Goal: Task Accomplishment & Management: Complete application form

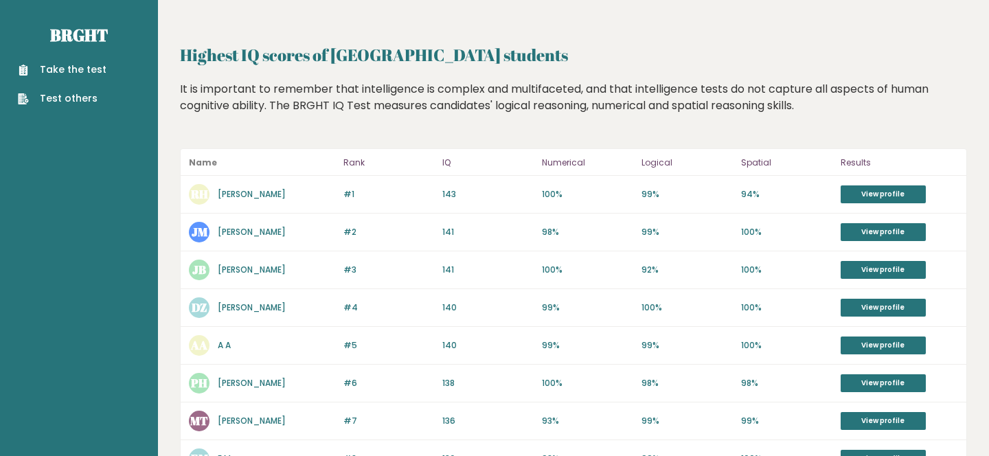
click at [80, 67] on link "Take the test" at bounding box center [62, 70] width 89 height 14
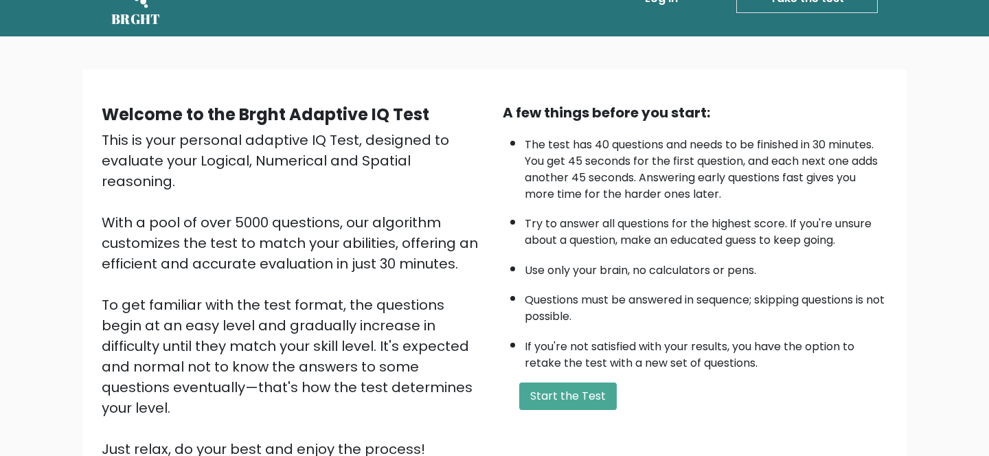
scroll to position [43, 0]
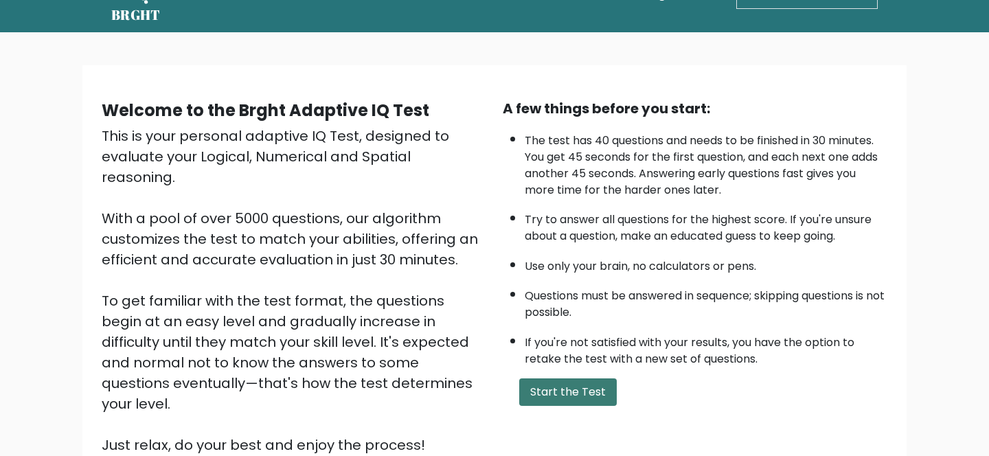
click at [548, 398] on button "Start the Test" at bounding box center [568, 392] width 98 height 27
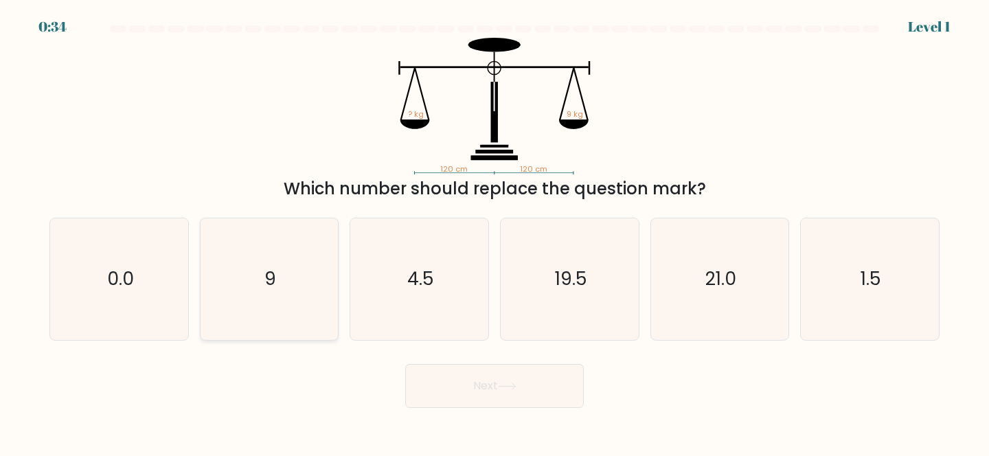
click at [284, 273] on icon "9" at bounding box center [270, 279] width 122 height 122
click at [495, 232] on input "b. 9" at bounding box center [495, 229] width 1 height 3
radio input "true"
click at [499, 401] on button "Next" at bounding box center [494, 386] width 179 height 44
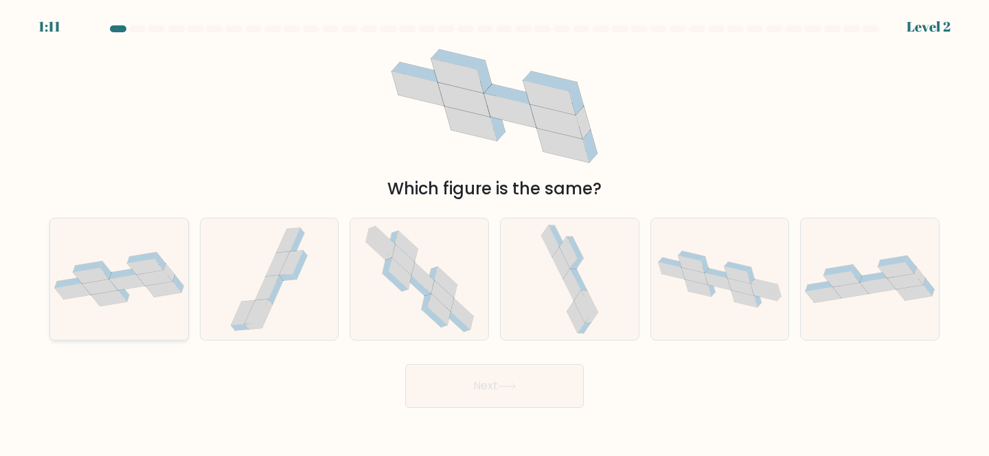
click at [121, 297] on icon at bounding box center [109, 299] width 36 height 16
click at [495, 232] on input "a." at bounding box center [495, 229] width 1 height 3
radio input "true"
click at [473, 379] on button "Next" at bounding box center [494, 386] width 179 height 44
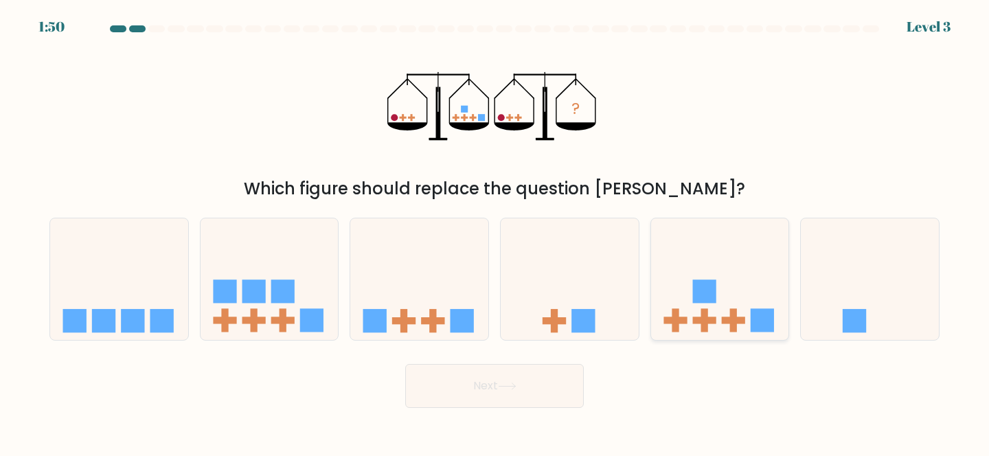
click at [683, 315] on icon at bounding box center [720, 279] width 138 height 114
click at [495, 232] on input "e." at bounding box center [495, 229] width 1 height 3
radio input "true"
click at [541, 398] on button "Next" at bounding box center [494, 386] width 179 height 44
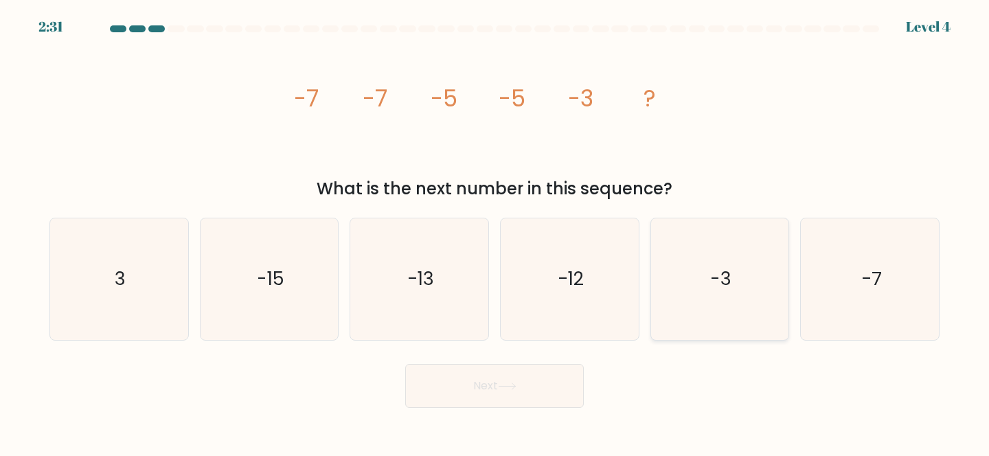
click at [763, 276] on icon "-3" at bounding box center [720, 279] width 122 height 122
click at [495, 232] on input "e. -3" at bounding box center [495, 229] width 1 height 3
radio input "true"
click at [507, 395] on button "Next" at bounding box center [494, 386] width 179 height 44
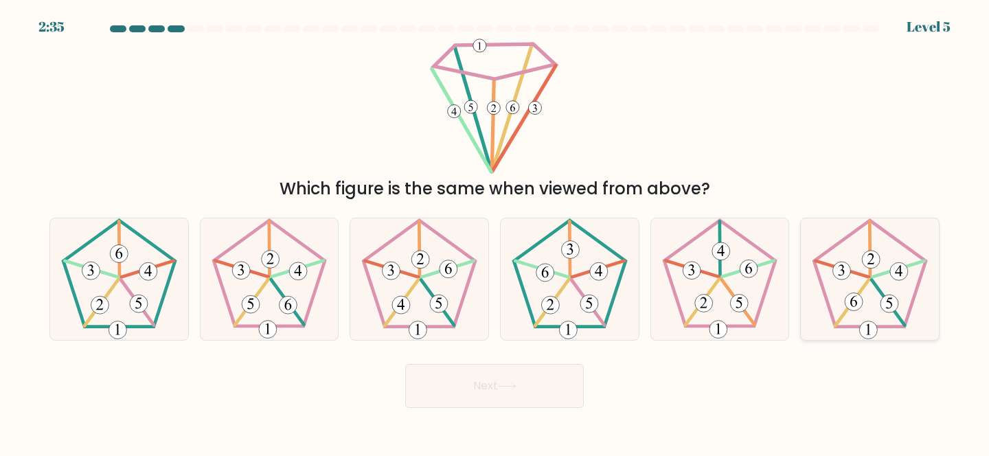
click at [869, 266] on 282 at bounding box center [871, 260] width 18 height 18
click at [495, 232] on input "f." at bounding box center [495, 229] width 1 height 3
radio input "true"
click at [505, 381] on button "Next" at bounding box center [494, 386] width 179 height 44
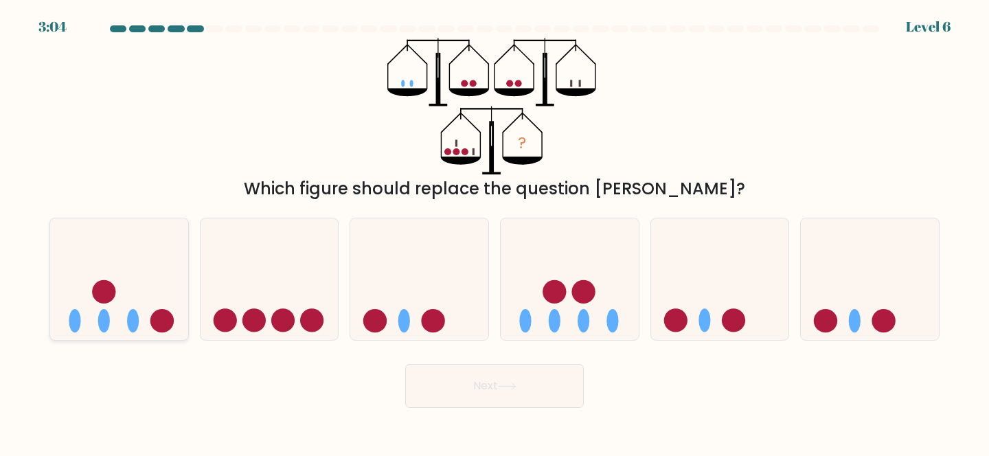
click at [119, 300] on icon at bounding box center [119, 279] width 138 height 114
click at [495, 232] on input "a." at bounding box center [495, 229] width 1 height 3
radio input "true"
click at [460, 379] on button "Next" at bounding box center [494, 386] width 179 height 44
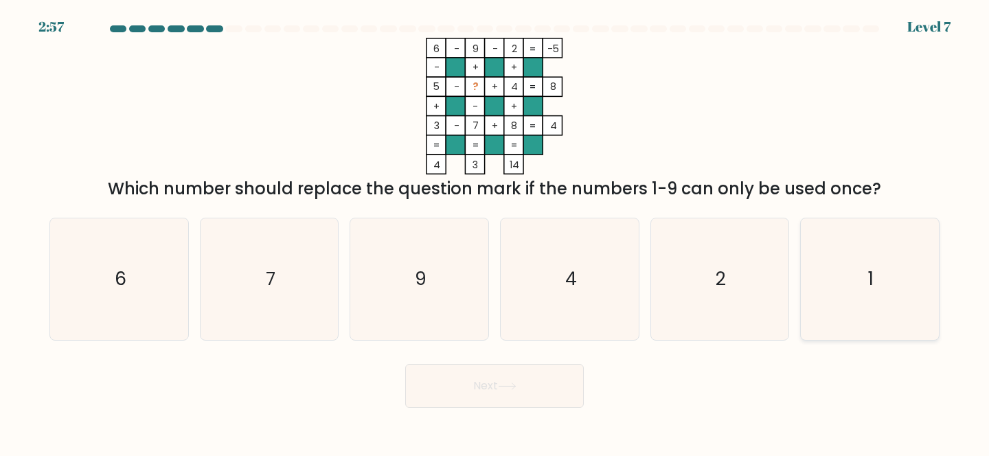
click at [866, 284] on icon "1" at bounding box center [870, 279] width 122 height 122
click at [495, 232] on input "f. 1" at bounding box center [495, 229] width 1 height 3
radio input "true"
click at [508, 384] on icon at bounding box center [507, 387] width 19 height 8
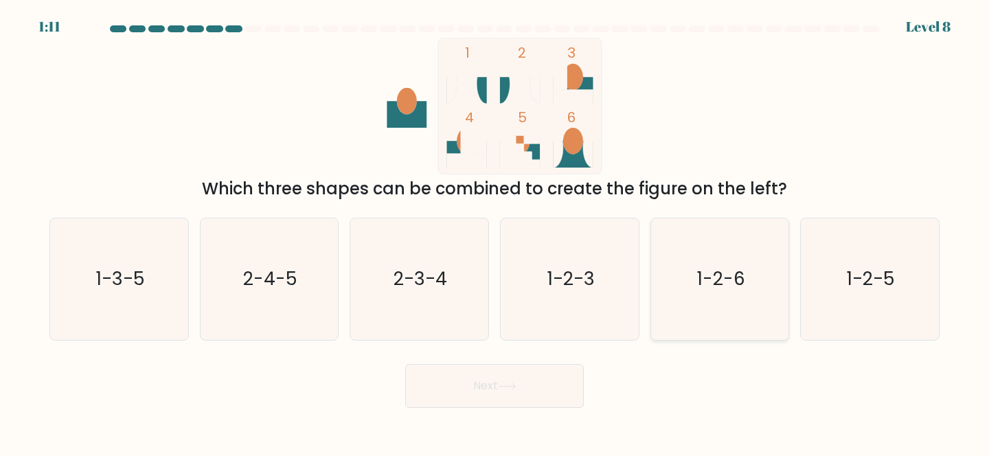
click at [712, 281] on text "1-2-6" at bounding box center [721, 279] width 48 height 25
click at [495, 232] on input "e. 1-2-6" at bounding box center [495, 229] width 1 height 3
radio input "true"
click at [531, 383] on button "Next" at bounding box center [494, 386] width 179 height 44
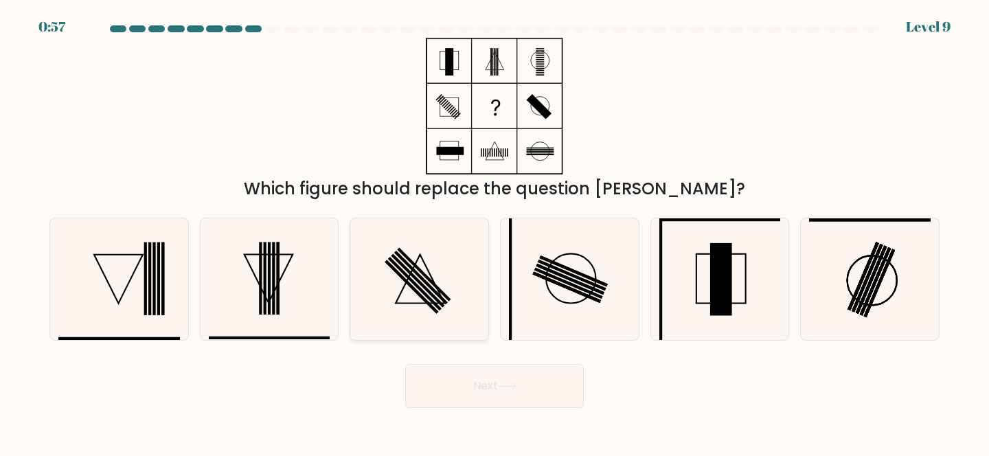
click at [418, 307] on icon at bounding box center [420, 279] width 122 height 122
click at [495, 232] on input "c." at bounding box center [495, 229] width 1 height 3
radio input "true"
click at [504, 385] on icon at bounding box center [507, 387] width 19 height 8
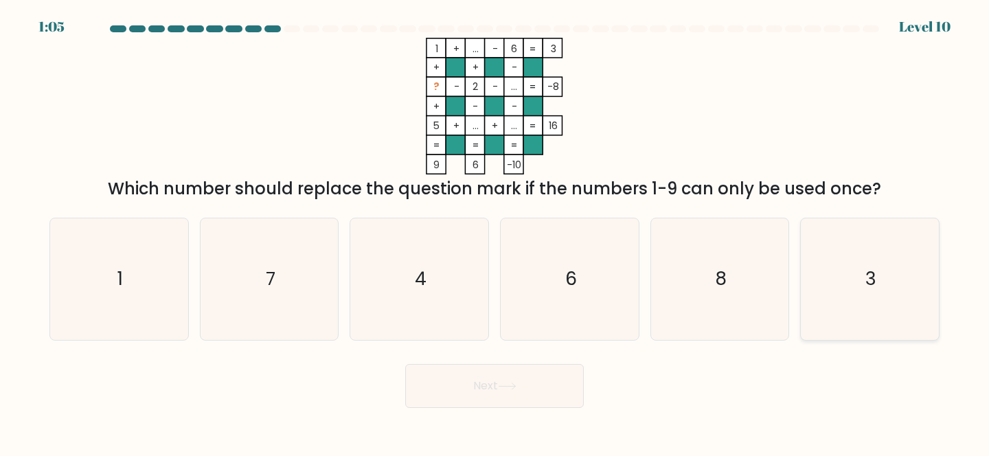
click at [818, 302] on icon "3" at bounding box center [870, 279] width 122 height 122
click at [495, 232] on input "f. 3" at bounding box center [495, 229] width 1 height 3
radio input "true"
click at [521, 383] on button "Next" at bounding box center [494, 386] width 179 height 44
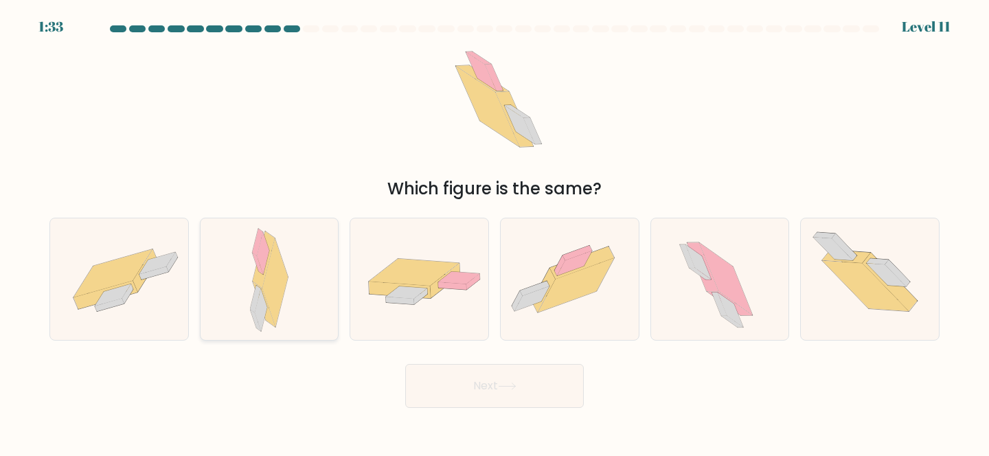
click at [296, 318] on div at bounding box center [269, 279] width 139 height 123
click at [495, 232] on input "b." at bounding box center [495, 229] width 1 height 3
radio input "true"
click at [482, 396] on button "Next" at bounding box center [494, 386] width 179 height 44
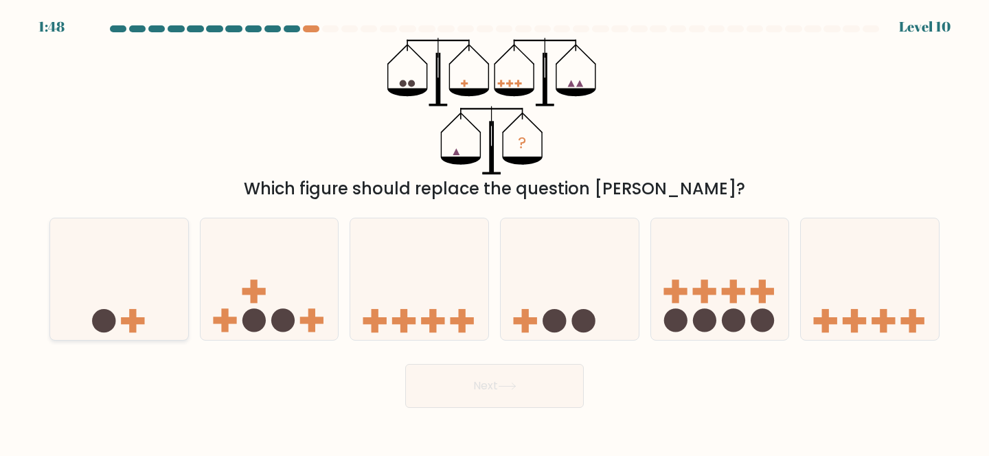
click at [166, 291] on icon at bounding box center [119, 279] width 138 height 114
click at [495, 232] on input "a." at bounding box center [495, 229] width 1 height 3
radio input "true"
click at [449, 372] on button "Next" at bounding box center [494, 386] width 179 height 44
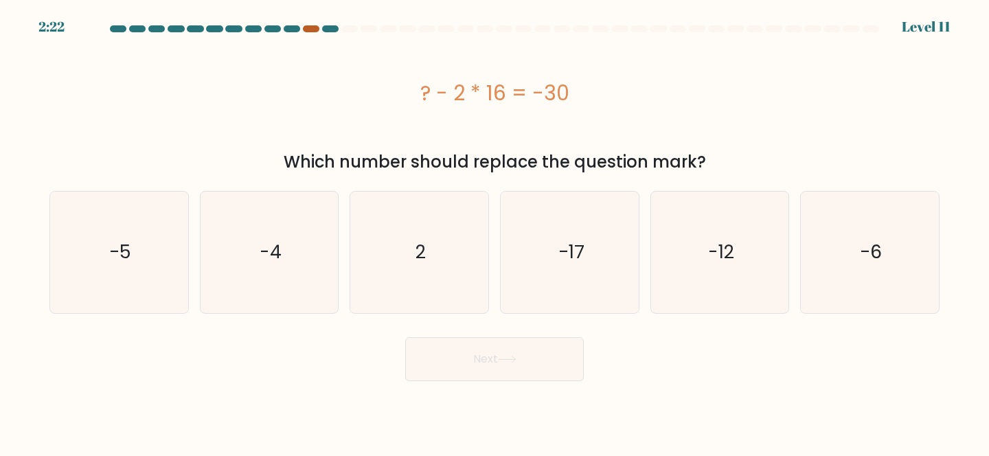
click at [310, 29] on div at bounding box center [311, 28] width 16 height 7
click at [315, 30] on div at bounding box center [311, 28] width 16 height 7
click at [361, 90] on div "? - 2 * 16 = -30" at bounding box center [494, 93] width 890 height 31
click at [417, 266] on icon "2" at bounding box center [420, 253] width 122 height 122
click at [495, 232] on input "c. 2" at bounding box center [495, 229] width 1 height 3
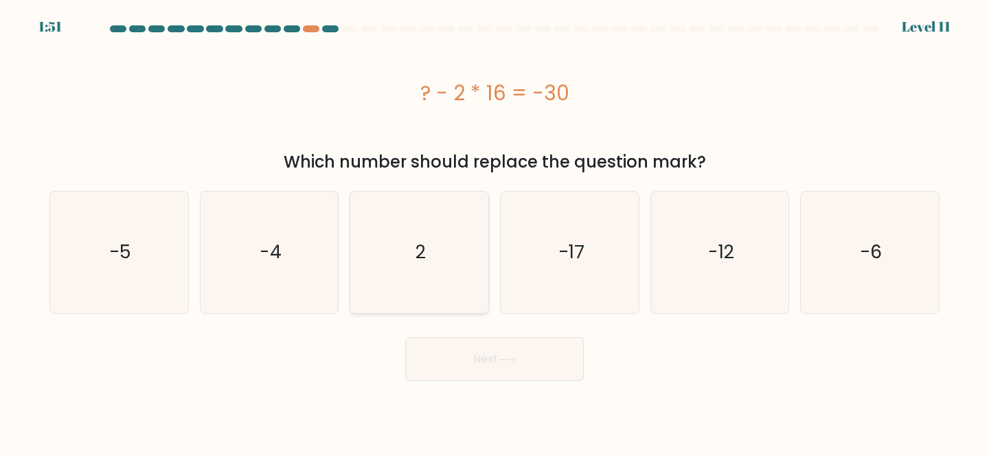
radio input "true"
click at [466, 347] on button "Next" at bounding box center [494, 359] width 179 height 44
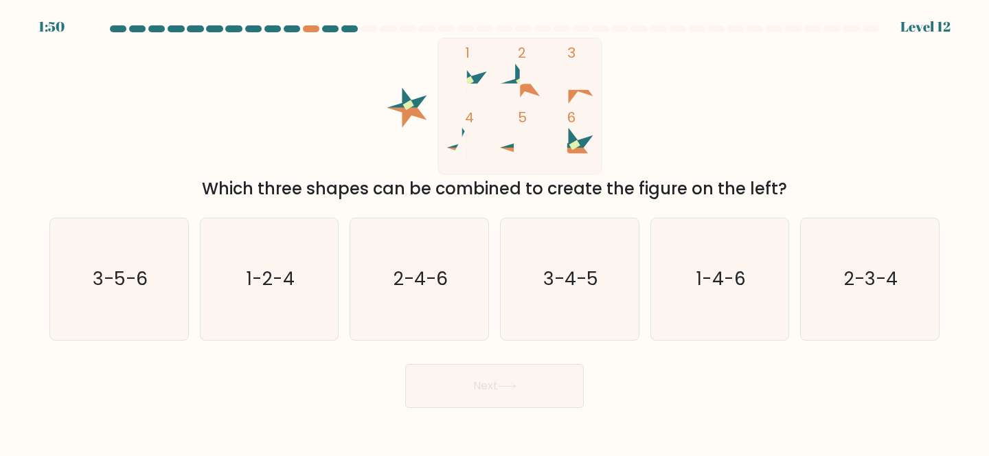
click at [480, 358] on div "Next" at bounding box center [494, 382] width 907 height 51
click at [150, 311] on icon "3-5-6" at bounding box center [119, 279] width 122 height 122
click at [495, 232] on input "a. 3-5-6" at bounding box center [495, 229] width 1 height 3
radio input "true"
click at [519, 381] on button "Next" at bounding box center [494, 386] width 179 height 44
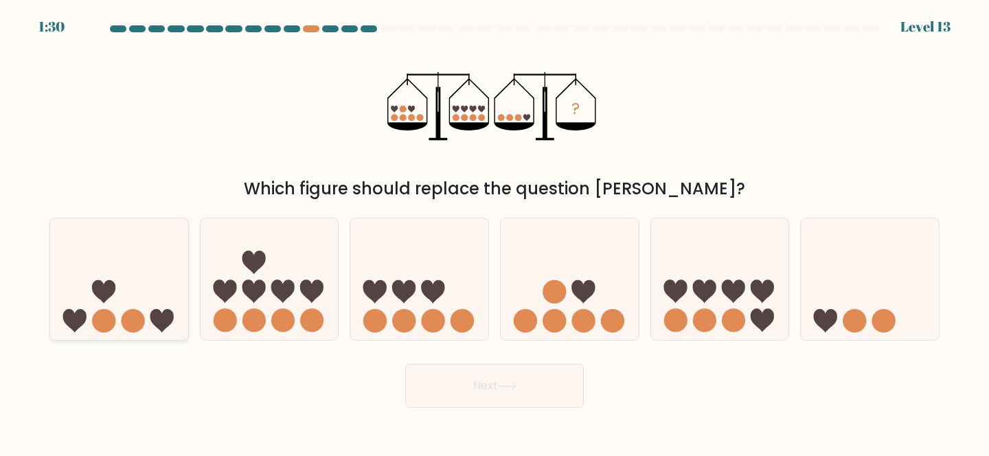
click at [122, 292] on icon at bounding box center [119, 279] width 138 height 114
click at [495, 232] on input "a." at bounding box center [495, 229] width 1 height 3
radio input "true"
click at [497, 387] on button "Next" at bounding box center [494, 386] width 179 height 44
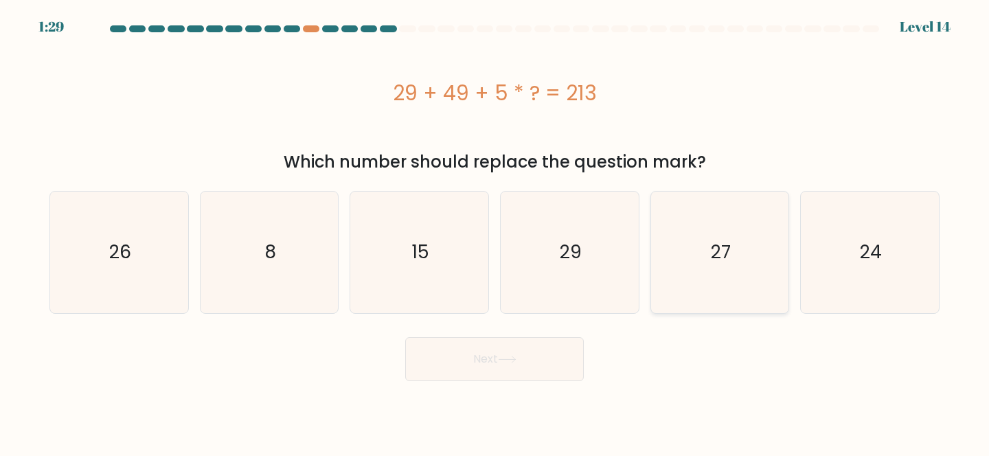
drag, startPoint x: 688, startPoint y: 264, endPoint x: 674, endPoint y: 269, distance: 14.6
click at [688, 264] on icon "27" at bounding box center [720, 253] width 122 height 122
click at [495, 232] on input "e. 27" at bounding box center [495, 229] width 1 height 3
radio input "true"
click at [505, 359] on icon at bounding box center [507, 360] width 16 height 6
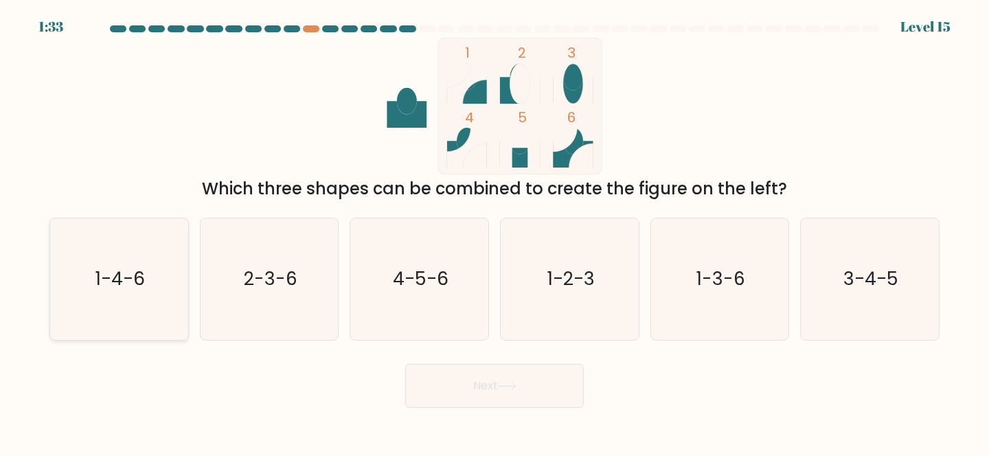
click at [159, 312] on icon "1-4-6" at bounding box center [119, 279] width 122 height 122
click at [495, 232] on input "a. 1-4-6" at bounding box center [495, 229] width 1 height 3
radio input "true"
click at [475, 389] on button "Next" at bounding box center [494, 386] width 179 height 44
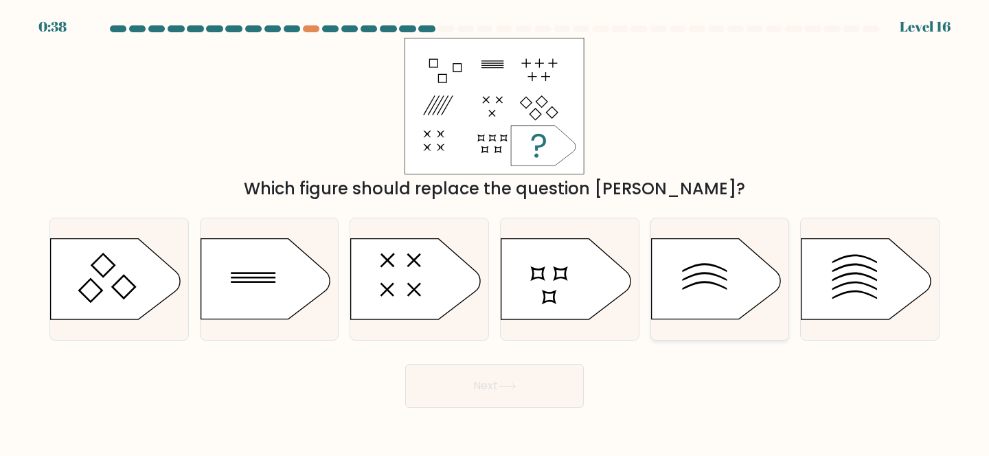
click at [753, 291] on icon at bounding box center [715, 279] width 129 height 80
click at [495, 232] on input "e." at bounding box center [495, 229] width 1 height 3
radio input "true"
click at [530, 391] on button "Next" at bounding box center [494, 386] width 179 height 44
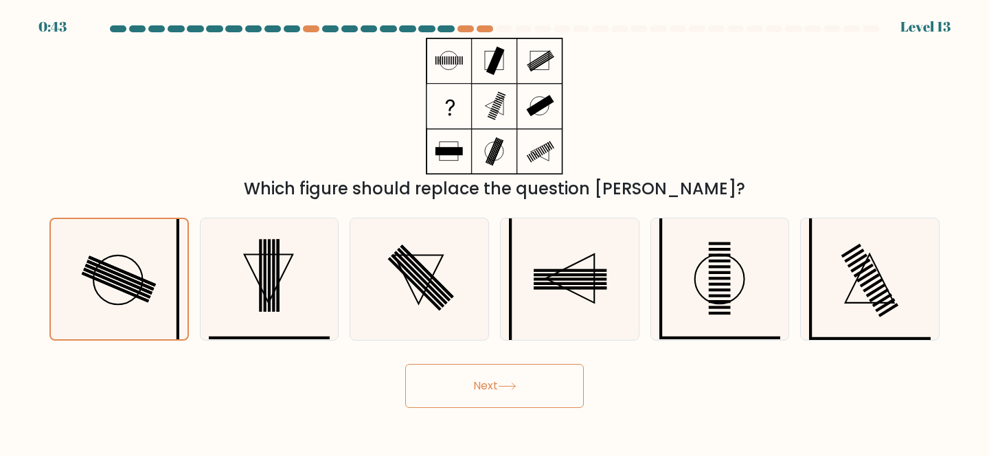
click at [63, 293] on icon at bounding box center [119, 279] width 120 height 120
click at [495, 232] on input "a." at bounding box center [495, 229] width 1 height 3
click at [194, 362] on div "Next" at bounding box center [494, 382] width 907 height 51
click at [411, 284] on icon at bounding box center [420, 279] width 122 height 122
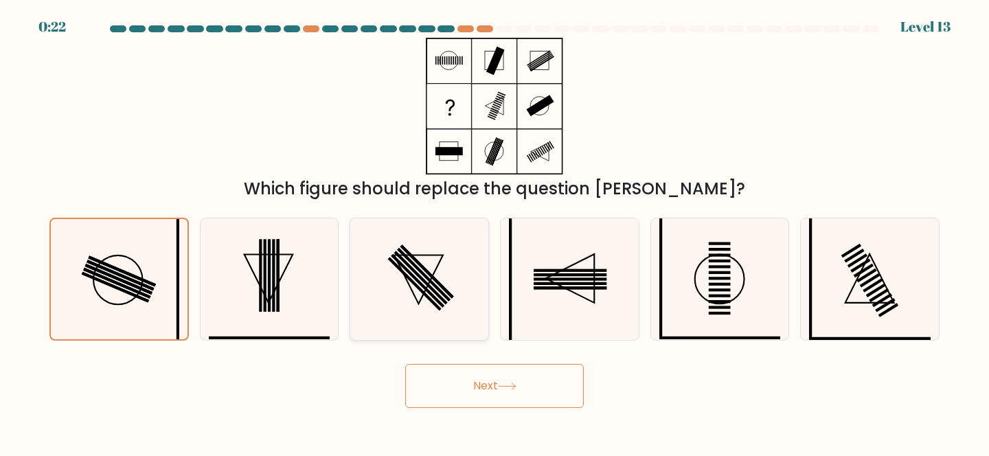
click at [495, 232] on input "c." at bounding box center [495, 229] width 1 height 3
radio input "true"
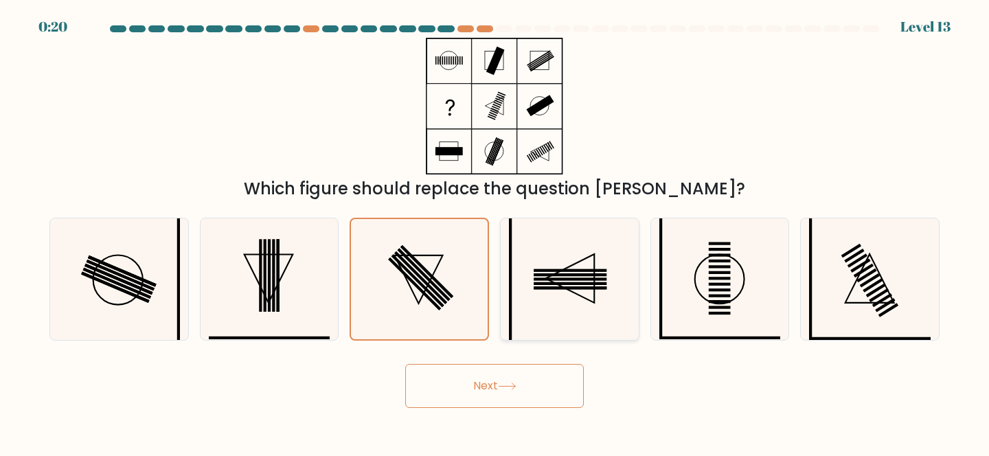
click at [518, 271] on icon at bounding box center [570, 279] width 122 height 122
click at [495, 232] on input "d." at bounding box center [495, 229] width 1 height 3
radio input "true"
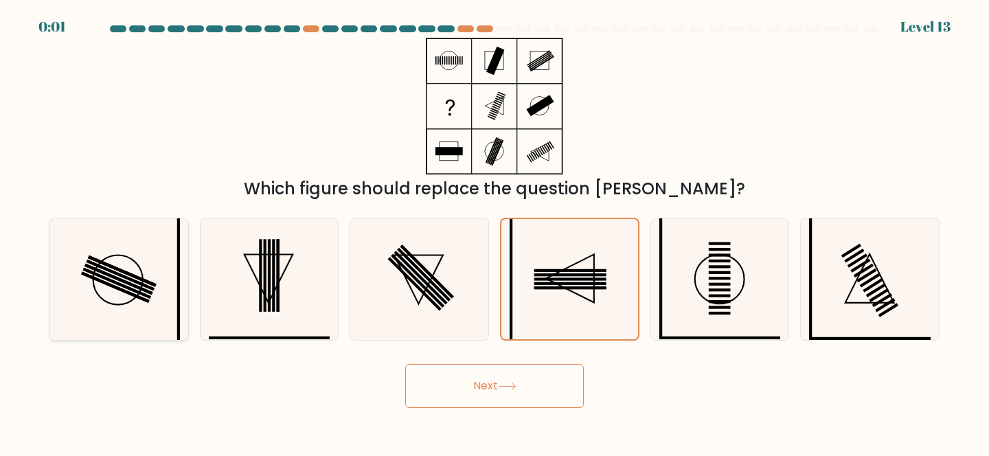
click at [128, 315] on icon at bounding box center [119, 279] width 122 height 122
click at [495, 232] on input "a." at bounding box center [495, 229] width 1 height 3
radio input "true"
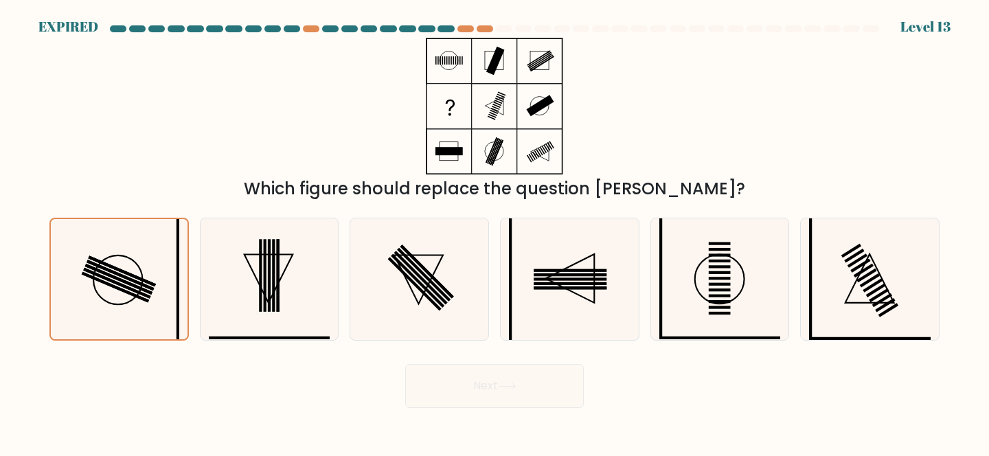
click at [430, 401] on div "Next" at bounding box center [494, 382] width 907 height 51
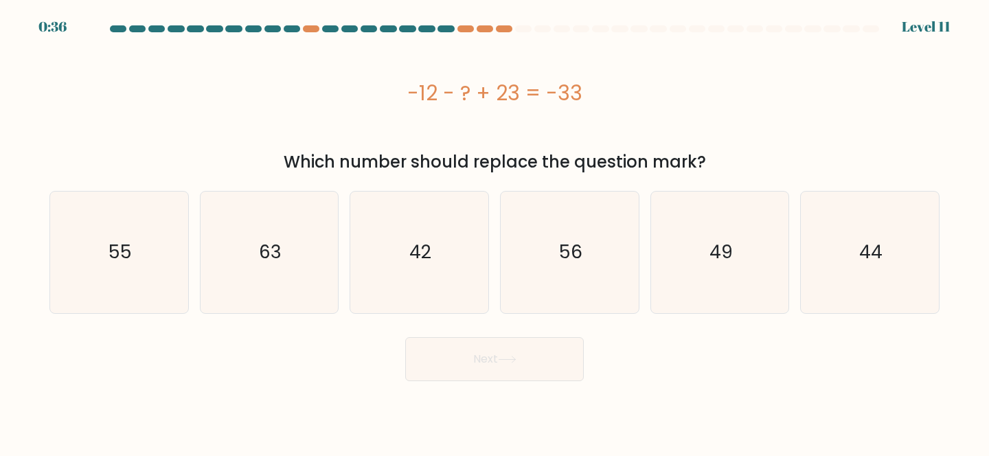
click at [379, 165] on div "Which number should replace the question mark?" at bounding box center [495, 162] width 874 height 25
click at [862, 256] on text "44" at bounding box center [870, 251] width 23 height 25
click at [495, 232] on input "f. 44" at bounding box center [495, 229] width 1 height 3
radio input "true"
click at [534, 354] on button "Next" at bounding box center [494, 359] width 179 height 44
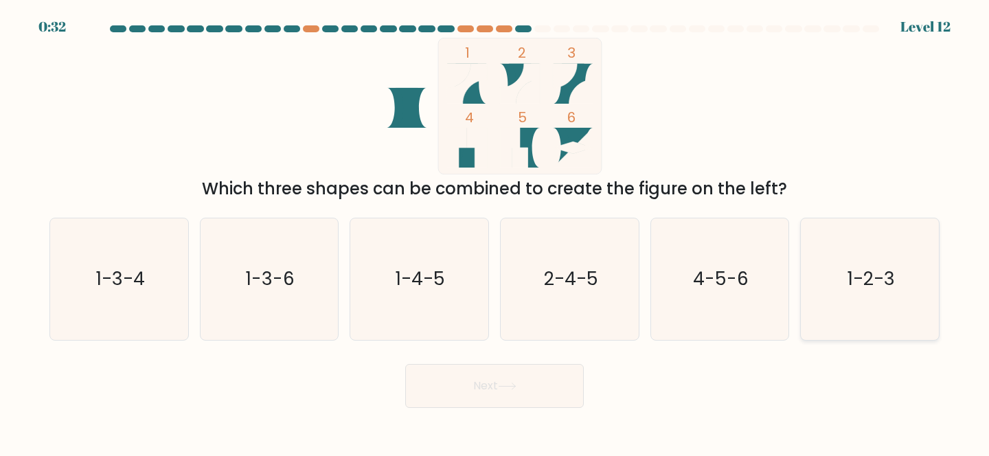
click at [921, 264] on icon "1-2-3" at bounding box center [870, 279] width 122 height 122
click at [495, 232] on input "f. 1-2-3" at bounding box center [495, 229] width 1 height 3
radio input "true"
click at [554, 402] on button "Next" at bounding box center [494, 386] width 179 height 44
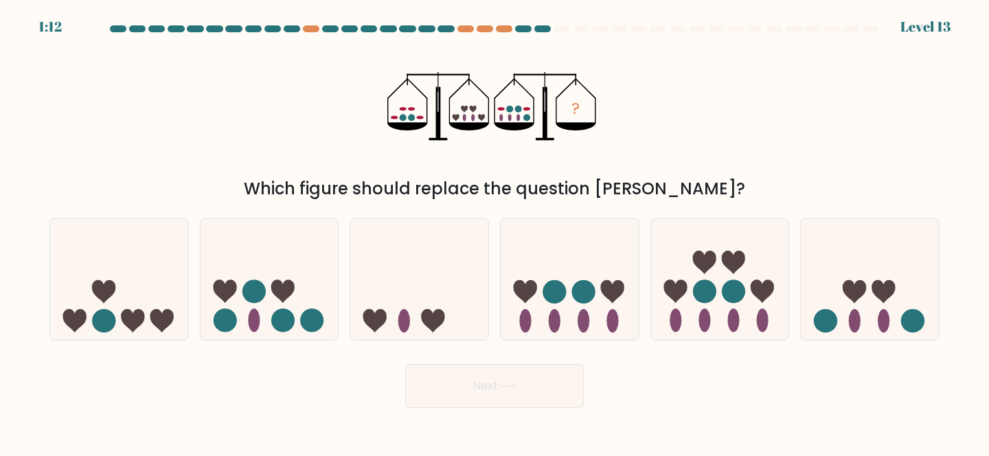
click at [583, 184] on div "Which figure should replace the question [PERSON_NAME]?" at bounding box center [495, 189] width 874 height 25
click at [503, 179] on div "Which figure should replace the question [PERSON_NAME]?" at bounding box center [495, 189] width 874 height 25
click at [593, 261] on icon at bounding box center [570, 279] width 138 height 114
click at [495, 232] on input "d." at bounding box center [495, 229] width 1 height 3
radio input "true"
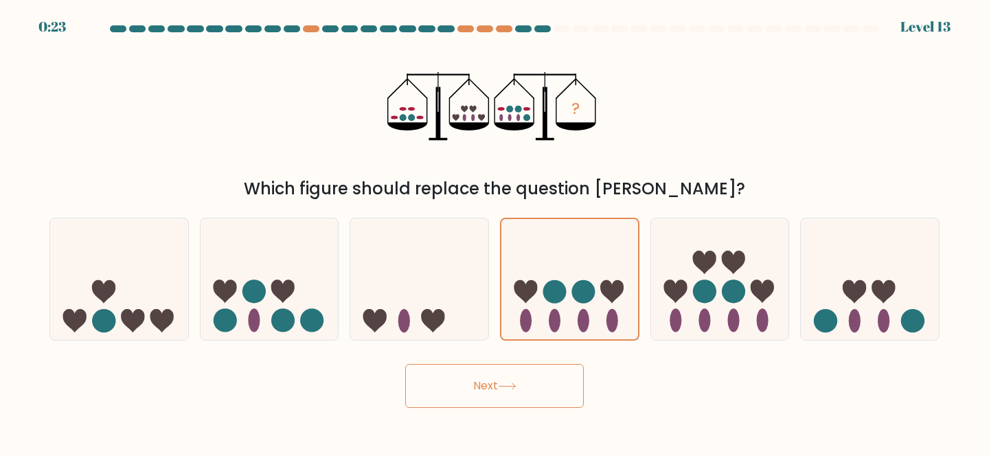
click at [534, 385] on button "Next" at bounding box center [494, 386] width 179 height 44
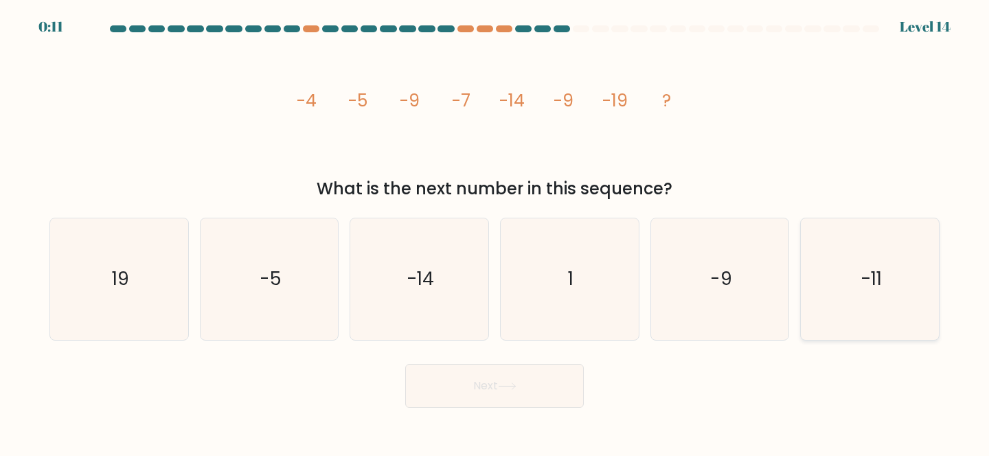
click at [835, 305] on icon "-11" at bounding box center [870, 279] width 122 height 122
click at [495, 232] on input "f. -11" at bounding box center [495, 229] width 1 height 3
radio input "true"
click at [471, 379] on button "Next" at bounding box center [494, 386] width 179 height 44
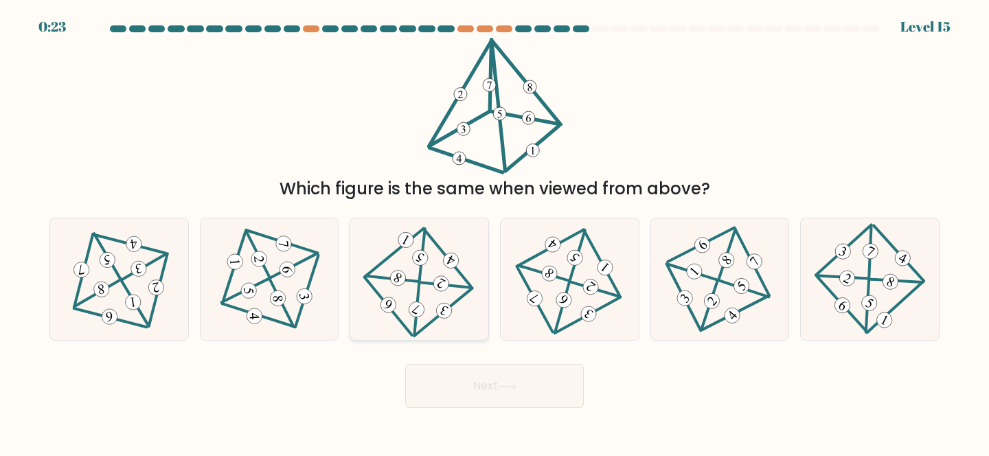
click at [419, 273] on icon at bounding box center [419, 279] width 99 height 97
click at [495, 232] on input "c." at bounding box center [495, 229] width 1 height 3
radio input "true"
click at [455, 375] on button "Next" at bounding box center [494, 386] width 179 height 44
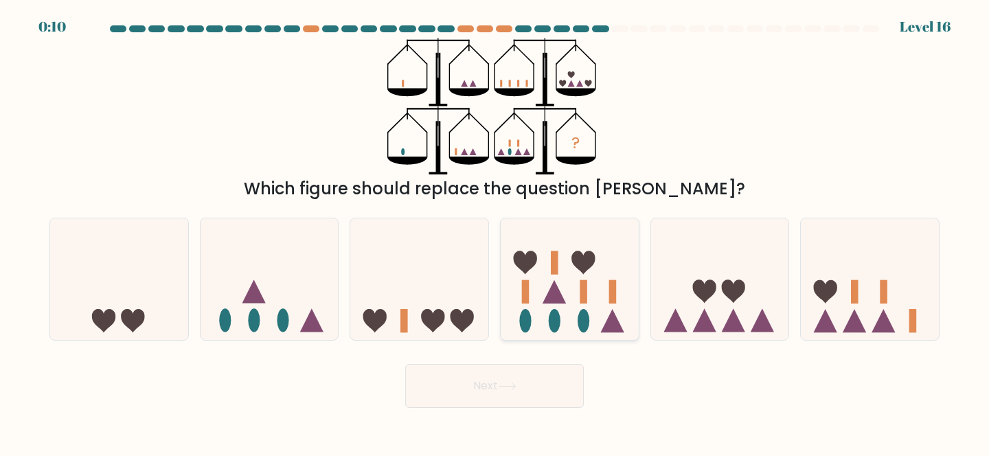
click at [516, 327] on icon at bounding box center [570, 279] width 138 height 114
click at [495, 232] on input "d." at bounding box center [495, 229] width 1 height 3
radio input "true"
click at [492, 370] on button "Next" at bounding box center [494, 386] width 179 height 44
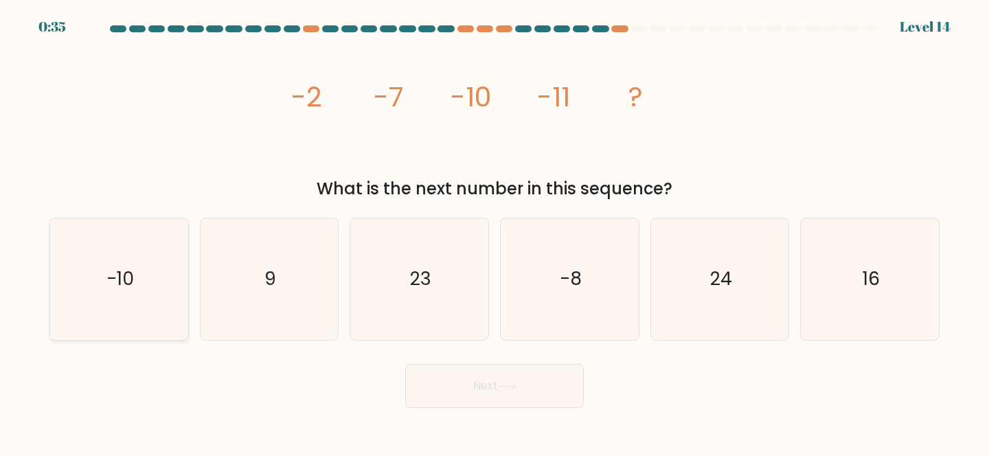
click at [150, 316] on icon "-10" at bounding box center [119, 279] width 122 height 122
click at [495, 232] on input "a. -10" at bounding box center [495, 229] width 1 height 3
radio input "true"
click at [490, 390] on button "Next" at bounding box center [494, 386] width 179 height 44
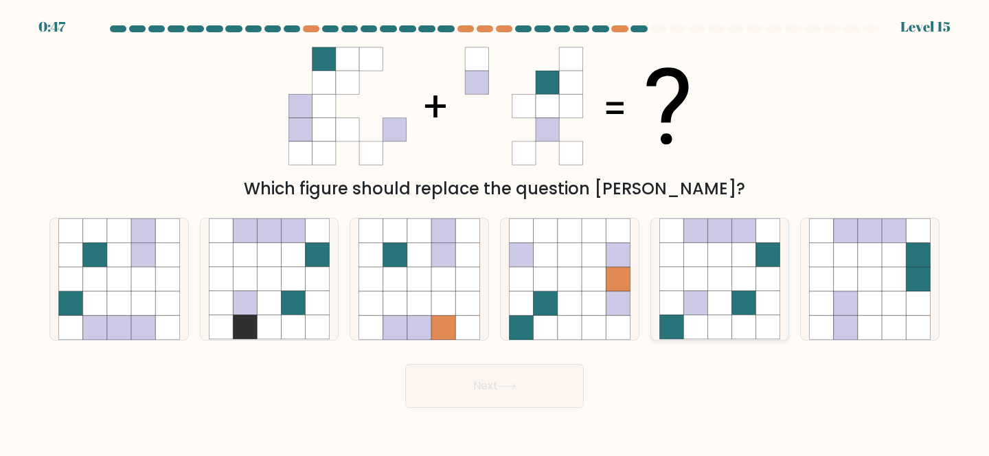
click at [731, 324] on icon at bounding box center [720, 327] width 24 height 24
click at [495, 232] on input "e." at bounding box center [495, 229] width 1 height 3
radio input "true"
click at [509, 378] on button "Next" at bounding box center [494, 386] width 179 height 44
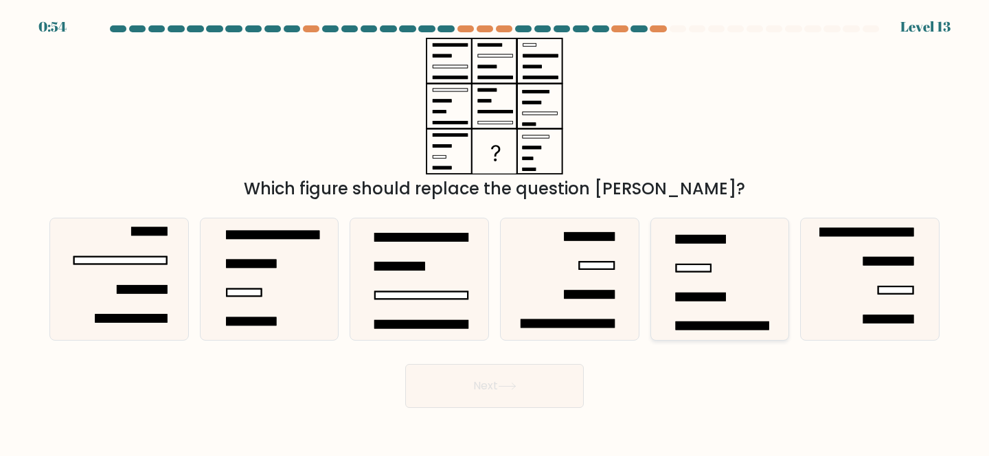
click at [710, 313] on icon at bounding box center [720, 279] width 122 height 122
click at [495, 232] on input "e." at bounding box center [495, 229] width 1 height 3
radio input "true"
click at [515, 392] on button "Next" at bounding box center [494, 386] width 179 height 44
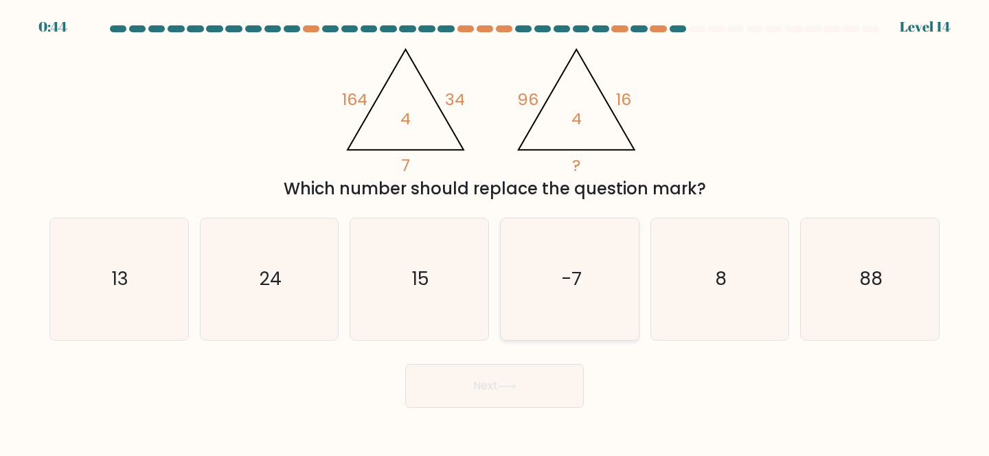
click at [580, 303] on icon "-7" at bounding box center [570, 279] width 122 height 122
click at [495, 232] on input "d. -7" at bounding box center [495, 229] width 1 height 3
radio input "true"
click at [528, 388] on button "Next" at bounding box center [494, 386] width 179 height 44
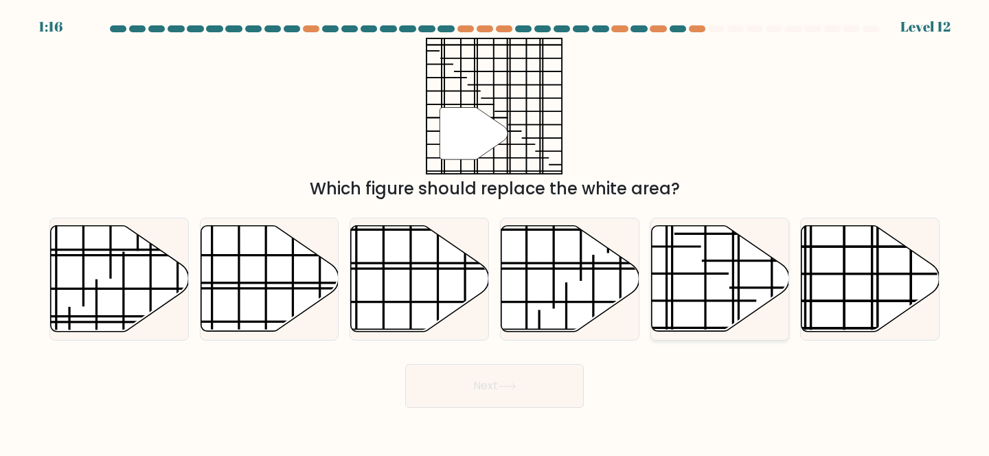
click at [754, 301] on line at bounding box center [645, 301] width 223 height 0
click at [495, 232] on input "e." at bounding box center [495, 229] width 1 height 3
radio input "true"
click at [487, 385] on button "Next" at bounding box center [494, 386] width 179 height 44
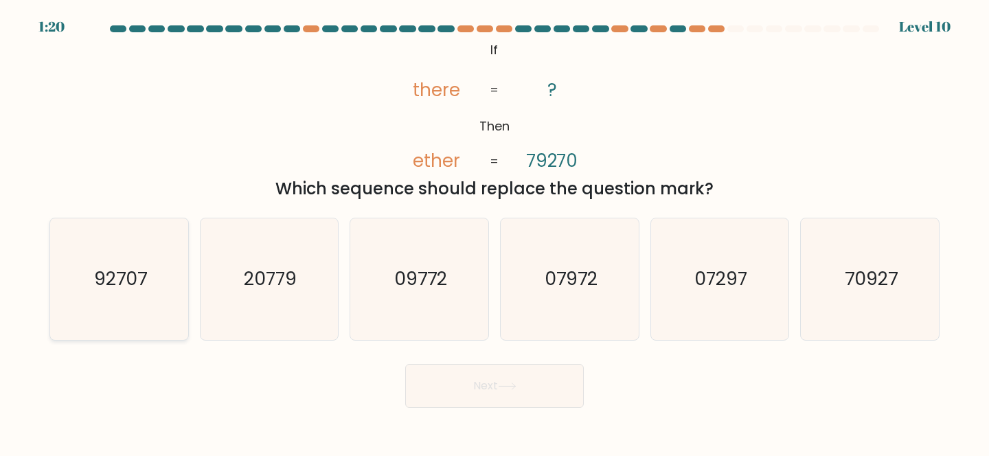
click at [128, 319] on icon "92707" at bounding box center [119, 279] width 122 height 122
click at [495, 232] on input "a. 92707" at bounding box center [495, 229] width 1 height 3
radio input "true"
click at [480, 394] on button "Next" at bounding box center [494, 386] width 179 height 44
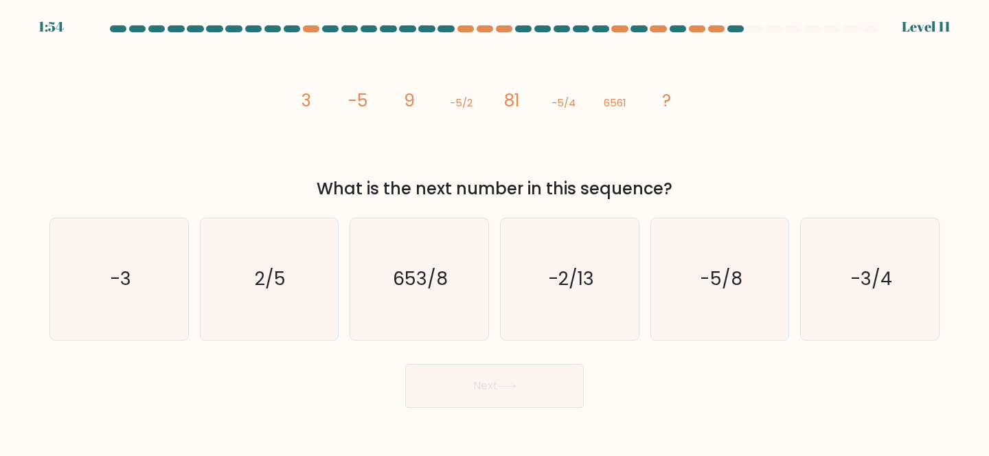
click at [536, 189] on div "What is the next number in this sequence?" at bounding box center [495, 189] width 874 height 25
click at [749, 280] on icon "-5/8" at bounding box center [720, 279] width 122 height 122
click at [495, 232] on input "e. -5/8" at bounding box center [495, 229] width 1 height 3
radio input "true"
click at [537, 379] on button "Next" at bounding box center [494, 386] width 179 height 44
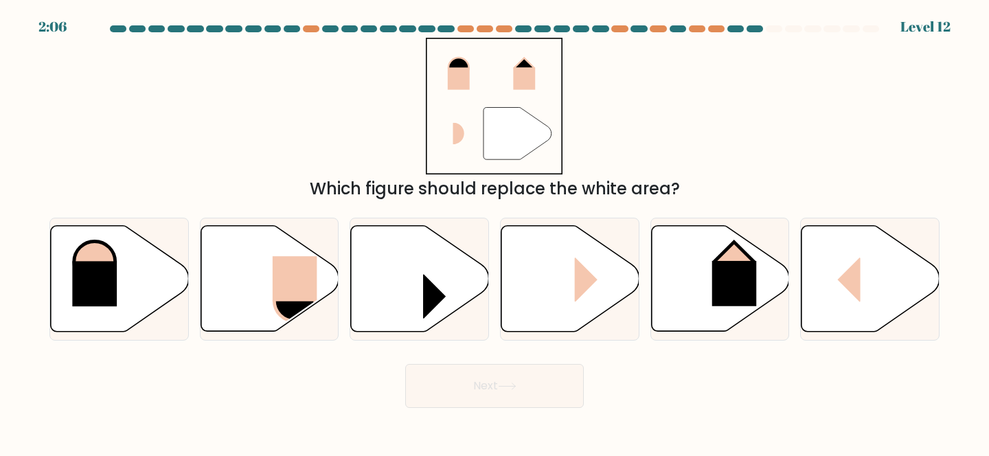
click at [646, 129] on div "" Which figure should replace the white area?" at bounding box center [494, 119] width 907 height 163
click at [633, 196] on div "Which figure should replace the white area?" at bounding box center [495, 189] width 874 height 25
click at [624, 192] on div "Which figure should replace the white area?" at bounding box center [495, 189] width 874 height 25
click at [568, 280] on icon at bounding box center [570, 279] width 138 height 106
click at [495, 232] on input "d." at bounding box center [495, 229] width 1 height 3
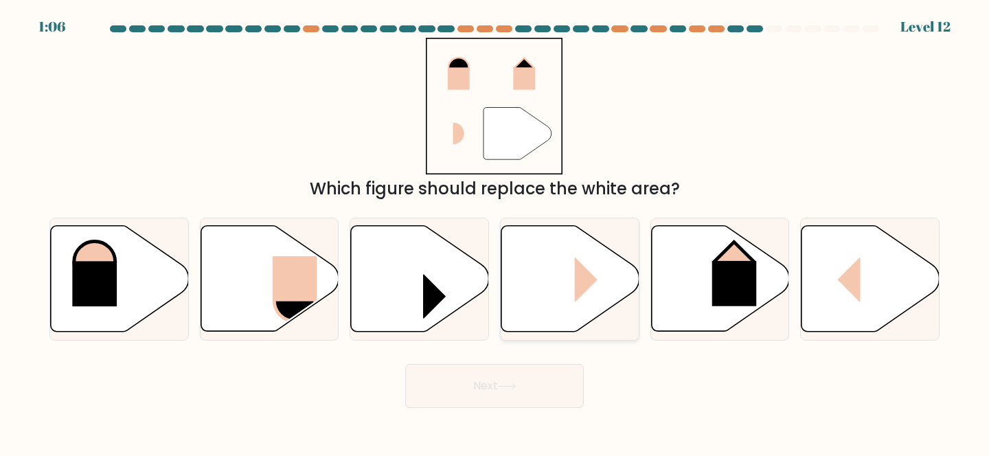
radio input "true"
click at [499, 391] on button "Next" at bounding box center [494, 386] width 179 height 44
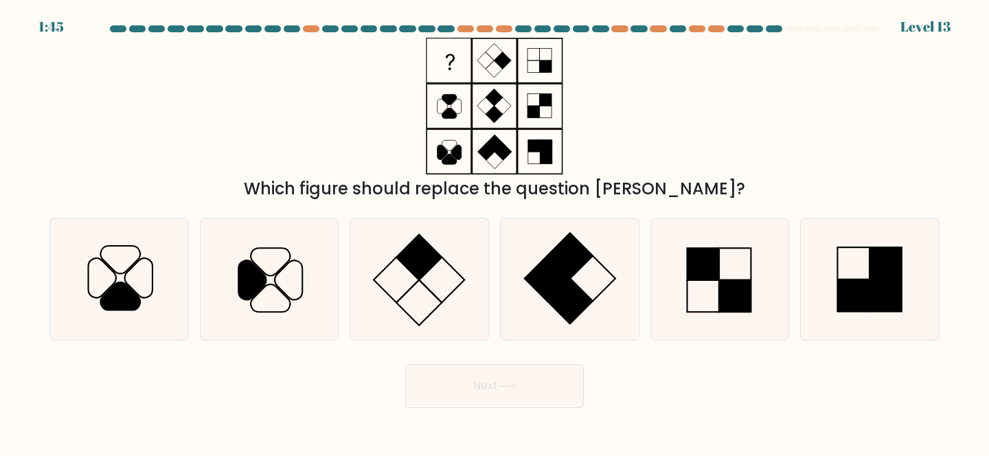
click at [598, 181] on div "Which figure should replace the question mark?" at bounding box center [495, 189] width 874 height 25
click at [125, 300] on icon at bounding box center [119, 295] width 39 height 27
click at [495, 232] on input "a." at bounding box center [495, 229] width 1 height 3
radio input "true"
click at [251, 305] on icon at bounding box center [270, 298] width 39 height 27
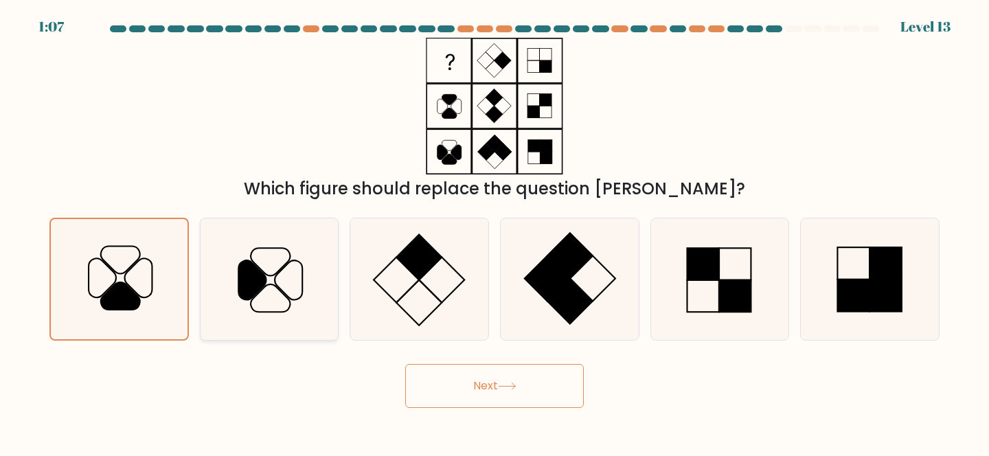
click at [495, 232] on input "b." at bounding box center [495, 229] width 1 height 3
radio input "true"
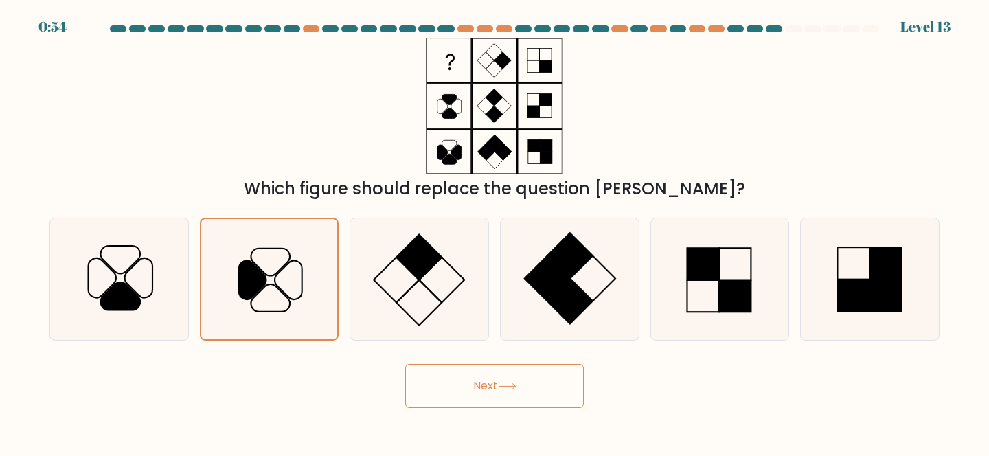
click at [433, 388] on button "Next" at bounding box center [494, 386] width 179 height 44
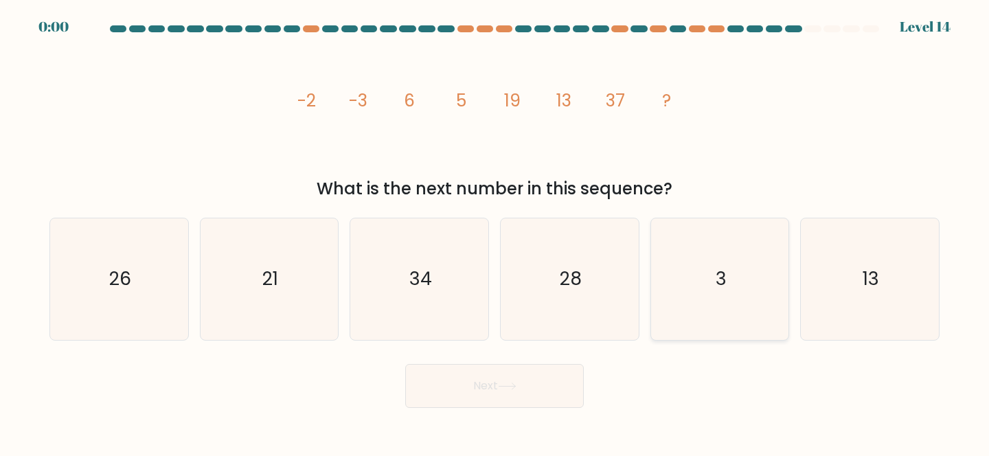
click at [718, 256] on icon "3" at bounding box center [720, 279] width 122 height 122
click at [495, 232] on input "e. 3" at bounding box center [495, 229] width 1 height 3
radio input "true"
click at [530, 413] on body "EXPIRED Level 14" at bounding box center [494, 228] width 989 height 456
click at [529, 394] on div "Next" at bounding box center [494, 382] width 907 height 51
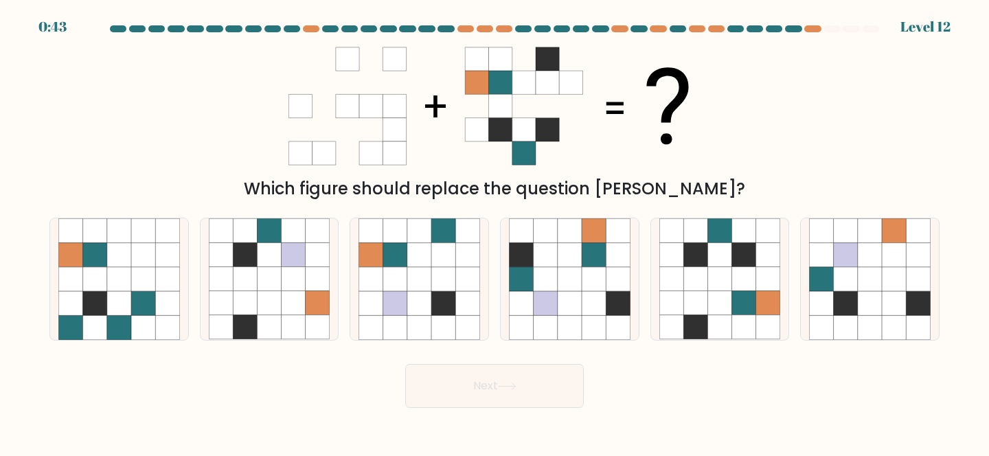
click at [653, 395] on div "Next" at bounding box center [494, 382] width 907 height 51
click at [743, 260] on icon at bounding box center [744, 255] width 24 height 24
click at [495, 232] on input "e." at bounding box center [495, 229] width 1 height 3
radio input "true"
click at [528, 384] on button "Next" at bounding box center [494, 386] width 179 height 44
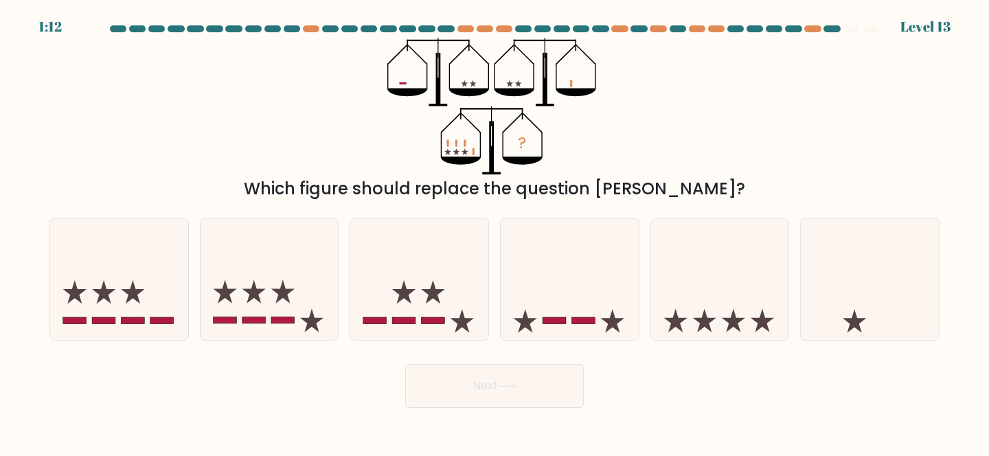
click at [633, 188] on div "Which figure should replace the question [PERSON_NAME]?" at bounding box center [495, 189] width 874 height 25
click at [111, 312] on icon at bounding box center [119, 279] width 138 height 114
click at [495, 232] on input "a." at bounding box center [495, 229] width 1 height 3
radio input "true"
click at [455, 392] on button "Next" at bounding box center [494, 386] width 179 height 44
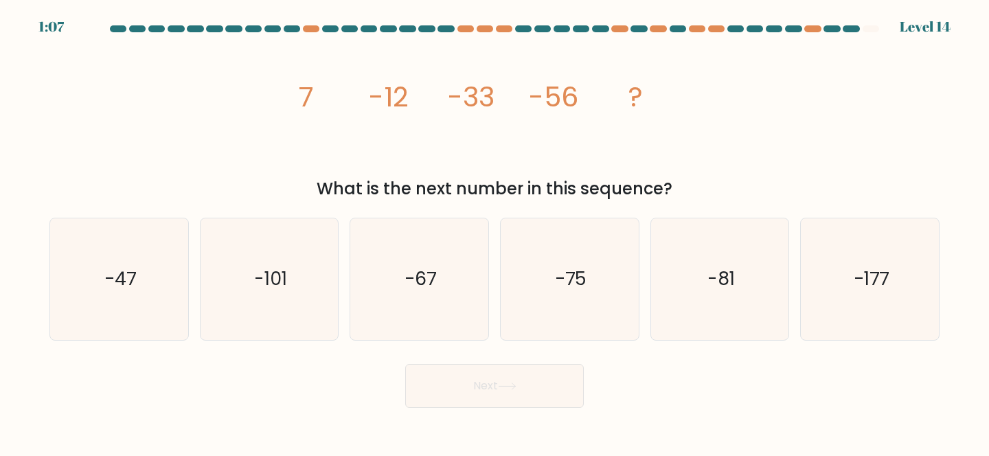
drag, startPoint x: 300, startPoint y: 93, endPoint x: 677, endPoint y: 185, distance: 388.4
click at [677, 185] on div "image/svg+xml 7 -12 -33 -56 ? What is the next number in this sequence?" at bounding box center [494, 119] width 907 height 163
copy div "7 -12 -33 -56 ? What is the next number in this sequence?"
click at [677, 185] on div "What is the next number in this sequence?" at bounding box center [495, 189] width 874 height 25
click at [759, 280] on icon "-81" at bounding box center [720, 279] width 122 height 122
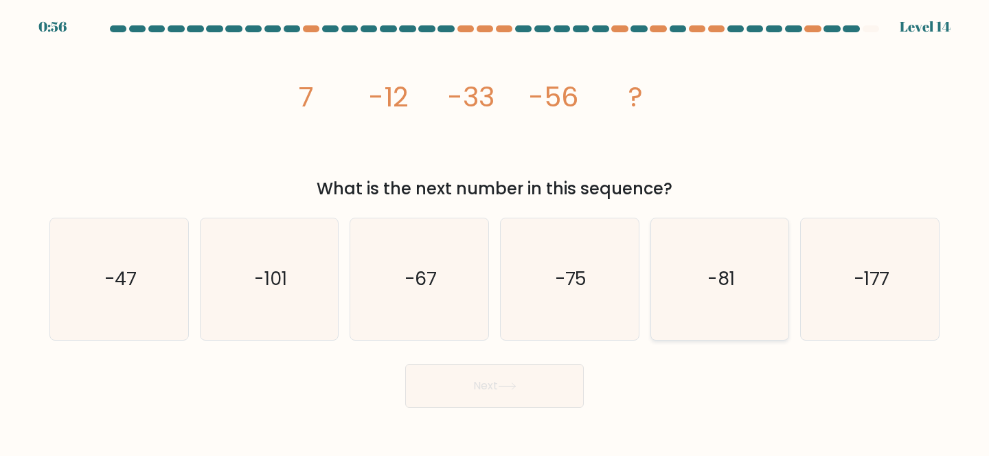
click at [495, 232] on input "e. -81" at bounding box center [495, 229] width 1 height 3
radio input "true"
click at [502, 385] on icon at bounding box center [507, 387] width 19 height 8
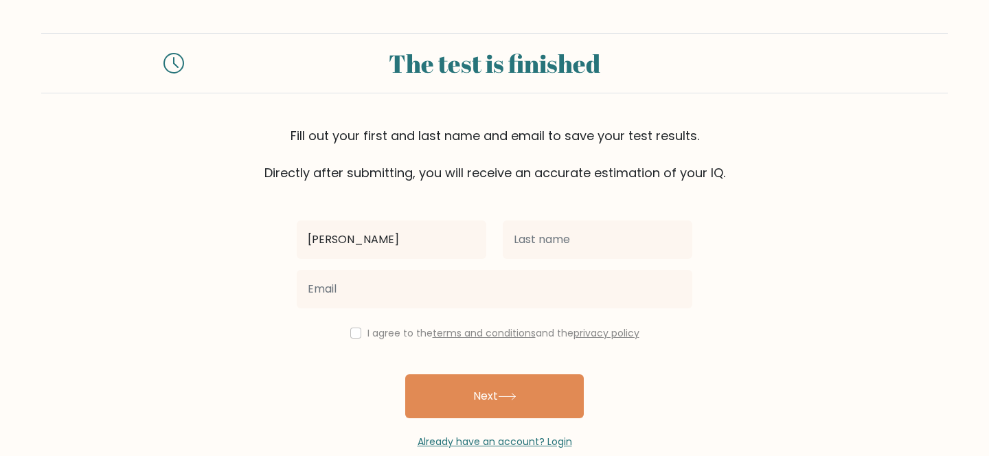
type input "[PERSON_NAME]"
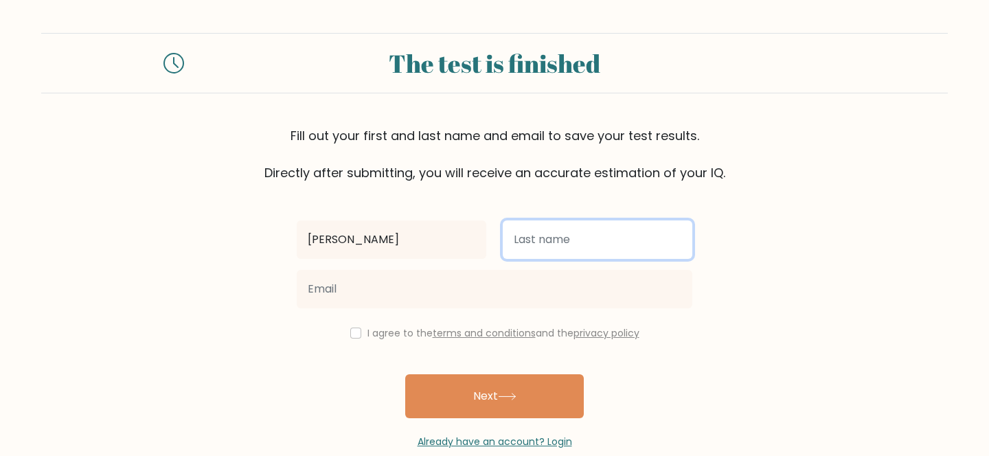
click at [600, 232] on input "text" at bounding box center [598, 240] width 190 height 38
type input "[PERSON_NAME]"
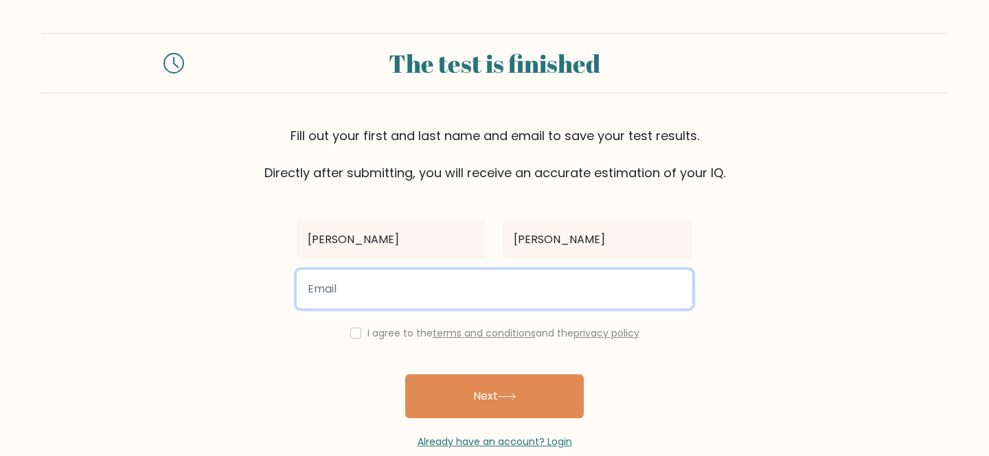
click at [481, 282] on input "email" at bounding box center [495, 289] width 396 height 38
type input "asherbnw8@gmail.com"
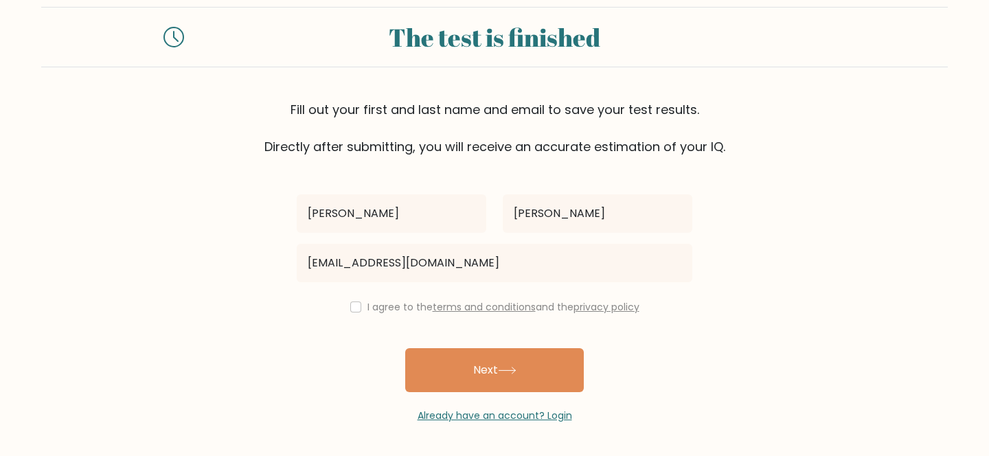
click at [358, 311] on div "I agree to the terms and conditions and the privacy policy" at bounding box center [495, 307] width 412 height 16
click at [350, 304] on input "checkbox" at bounding box center [355, 307] width 11 height 11
checkbox input "true"
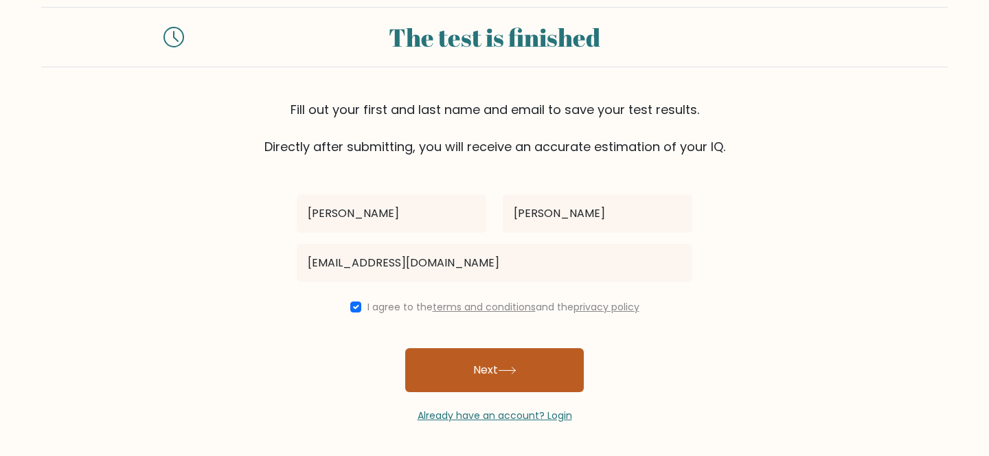
click at [485, 376] on button "Next" at bounding box center [494, 370] width 179 height 44
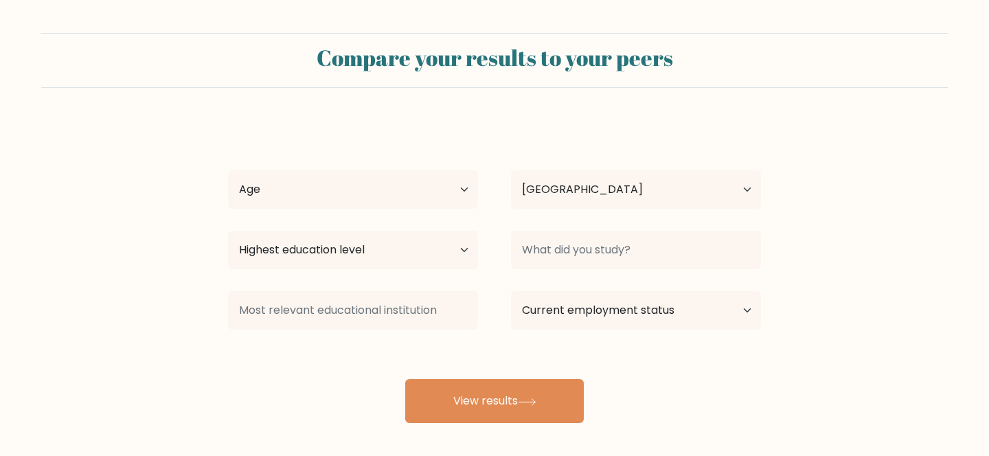
select select "CA"
click at [420, 185] on select "Age Under [DEMOGRAPHIC_DATA] [DEMOGRAPHIC_DATA] [DEMOGRAPHIC_DATA] [DEMOGRAPHIC…" at bounding box center [353, 189] width 250 height 38
click at [418, 177] on select "Age Under [DEMOGRAPHIC_DATA] [DEMOGRAPHIC_DATA] [DEMOGRAPHIC_DATA] [DEMOGRAPHIC…" at bounding box center [353, 189] width 250 height 38
select select "min_18"
click at [228, 170] on select "Age Under [DEMOGRAPHIC_DATA] [DEMOGRAPHIC_DATA] [DEMOGRAPHIC_DATA] [DEMOGRAPHIC…" at bounding box center [353, 189] width 250 height 38
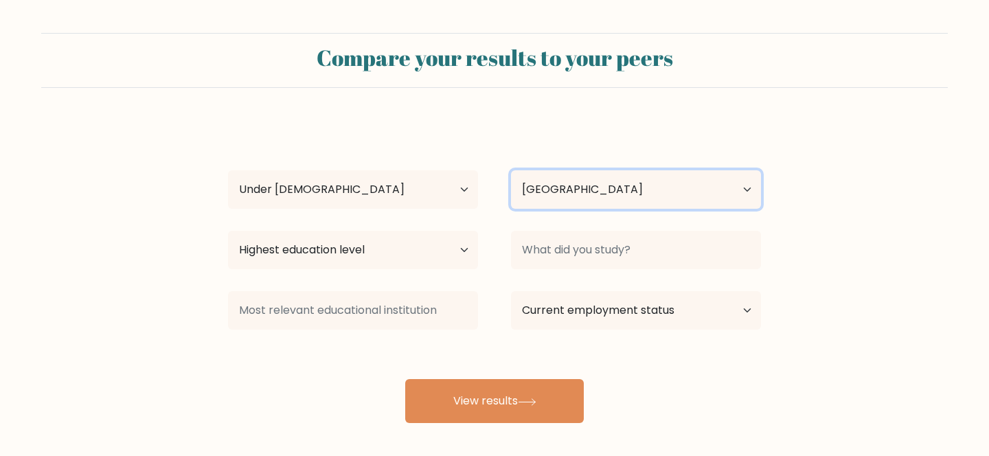
click at [555, 190] on select "Country [GEOGRAPHIC_DATA] [GEOGRAPHIC_DATA] [GEOGRAPHIC_DATA] [US_STATE] [GEOGR…" at bounding box center [636, 189] width 250 height 38
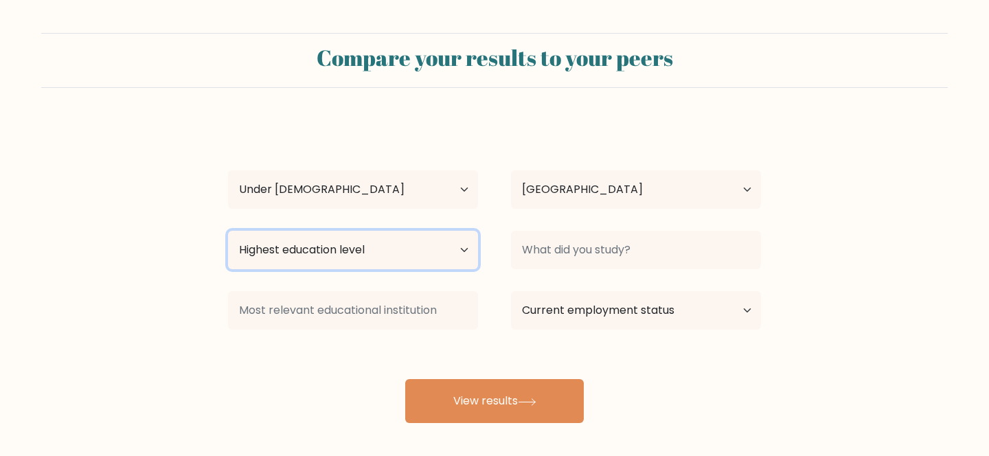
click at [387, 248] on select "Highest education level No schooling Primary Lower Secondary Upper Secondary Oc…" at bounding box center [353, 250] width 250 height 38
select select "upper_secondary"
click at [228, 231] on select "Highest education level No schooling Primary Lower Secondary Upper Secondary Oc…" at bounding box center [353, 250] width 250 height 38
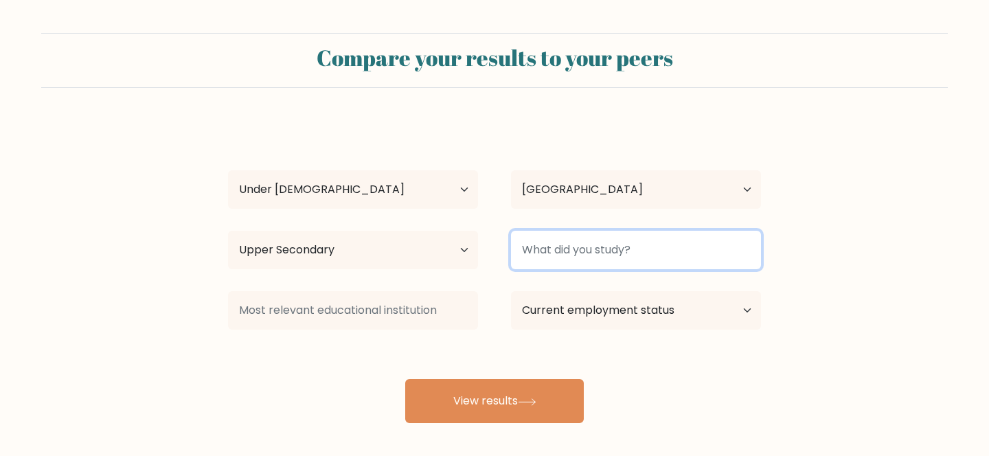
click at [594, 260] on input at bounding box center [636, 250] width 250 height 38
type input "a"
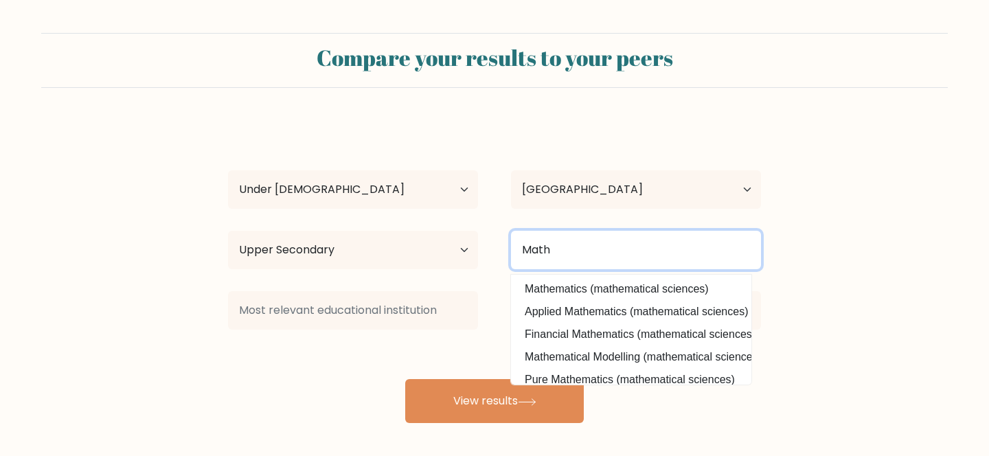
type input "Math"
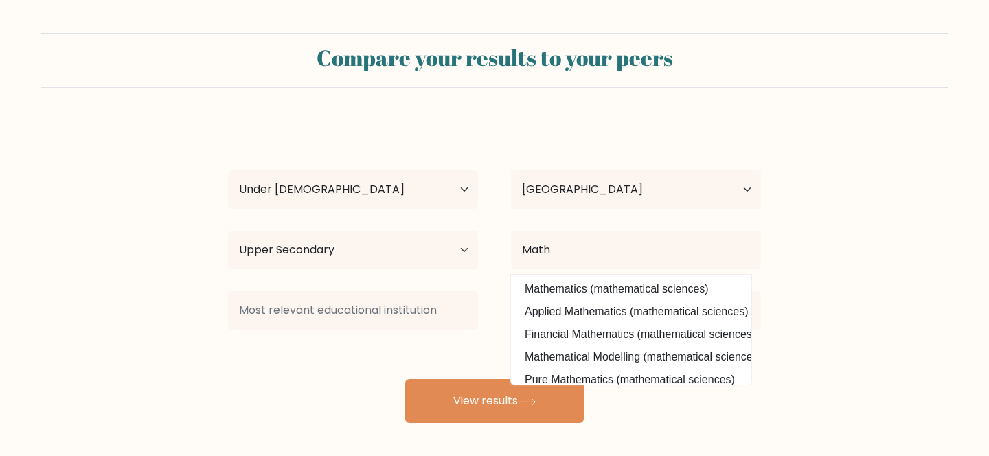
click at [831, 293] on form "Compare your results to your peers [PERSON_NAME] Age Under [DEMOGRAPHIC_DATA] […" at bounding box center [494, 228] width 989 height 390
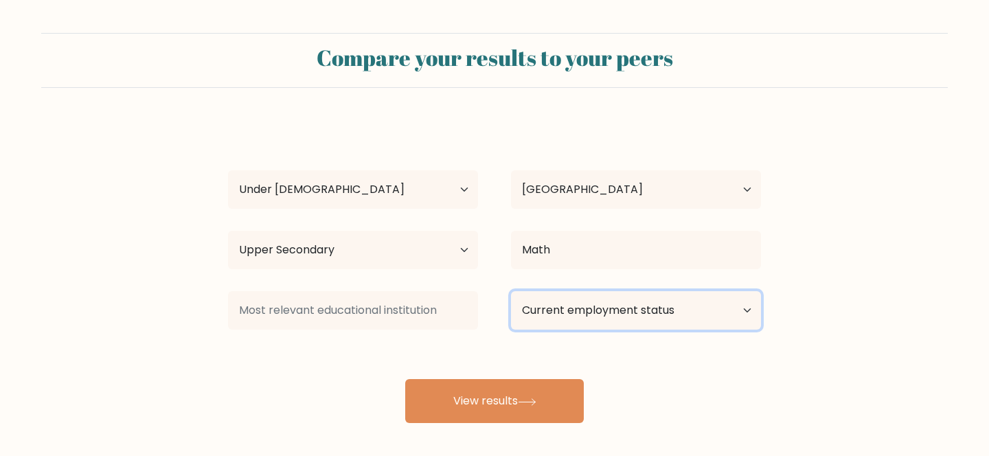
click at [689, 316] on select "Current employment status Employed Student Retired Other / prefer not to answer" at bounding box center [636, 310] width 250 height 38
select select "student"
click at [511, 291] on select "Current employment status Employed Student Retired Other / prefer not to answer" at bounding box center [636, 310] width 250 height 38
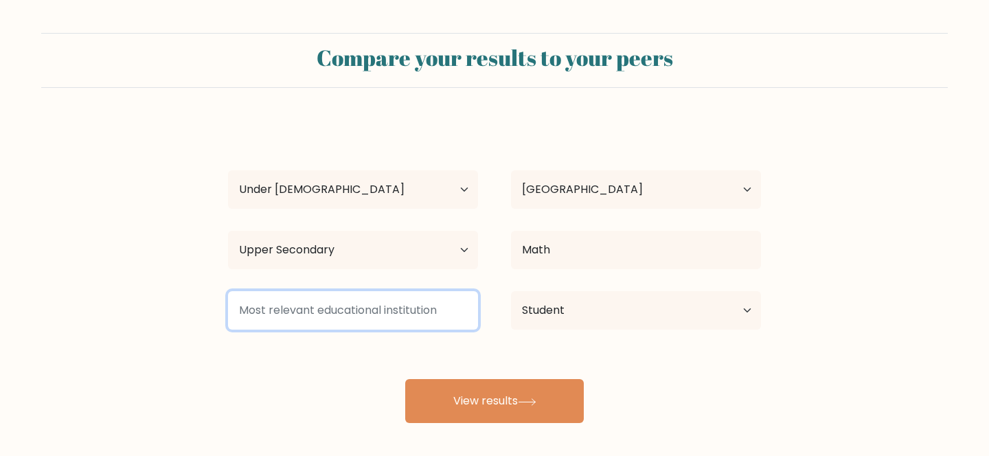
click at [430, 305] on input at bounding box center [353, 310] width 250 height 38
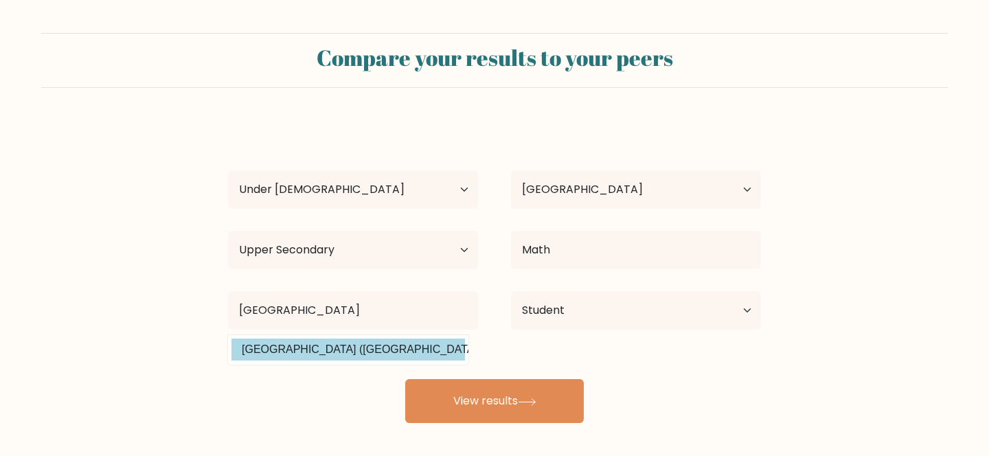
click at [374, 342] on option "University of Waterloo (Canada)" at bounding box center [349, 350] width 234 height 22
type input "[GEOGRAPHIC_DATA]"
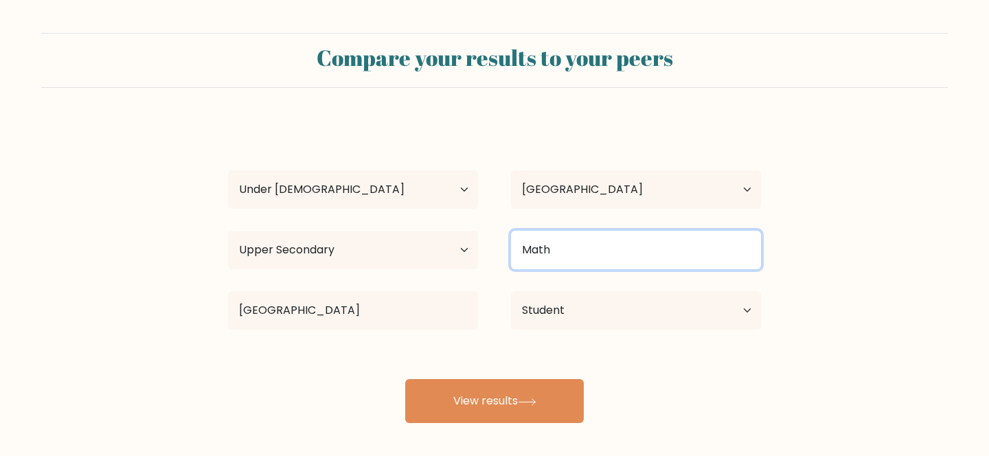
click at [605, 247] on input "Math" at bounding box center [636, 250] width 250 height 38
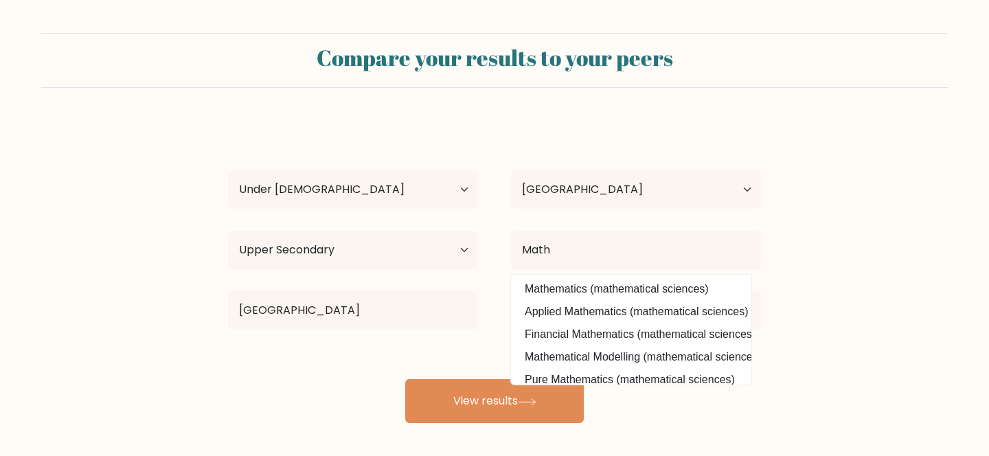
drag, startPoint x: 627, startPoint y: 286, endPoint x: 616, endPoint y: 304, distance: 21.9
click at [627, 286] on option "Mathematics (mathematical sciences)" at bounding box center [632, 289] width 234 height 22
type input "Mathematics"
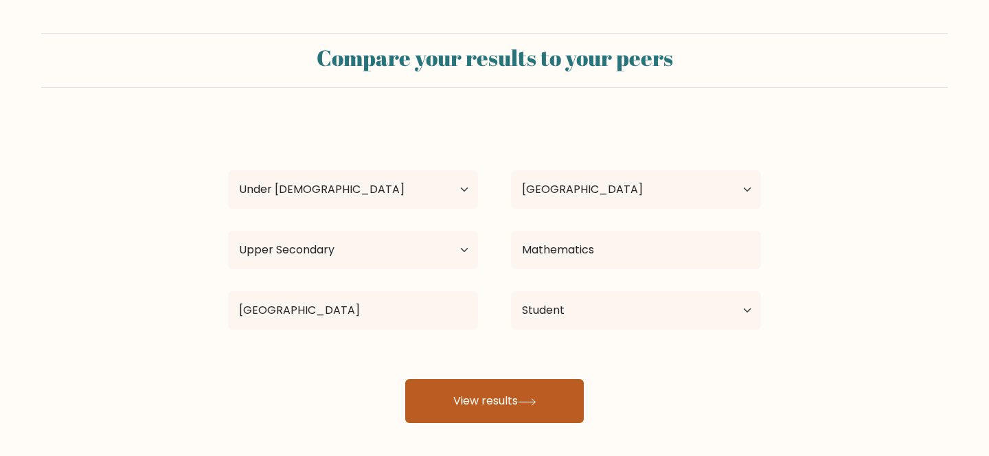
click at [537, 385] on button "View results" at bounding box center [494, 401] width 179 height 44
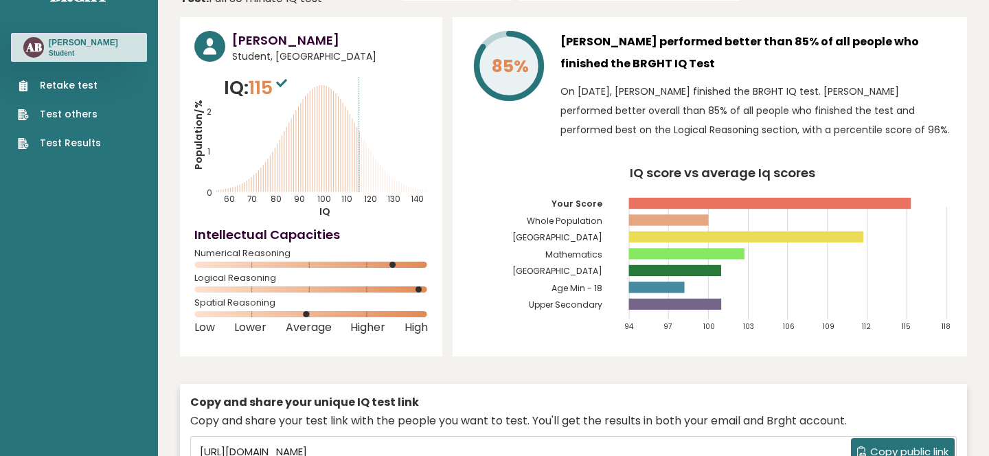
scroll to position [45, 0]
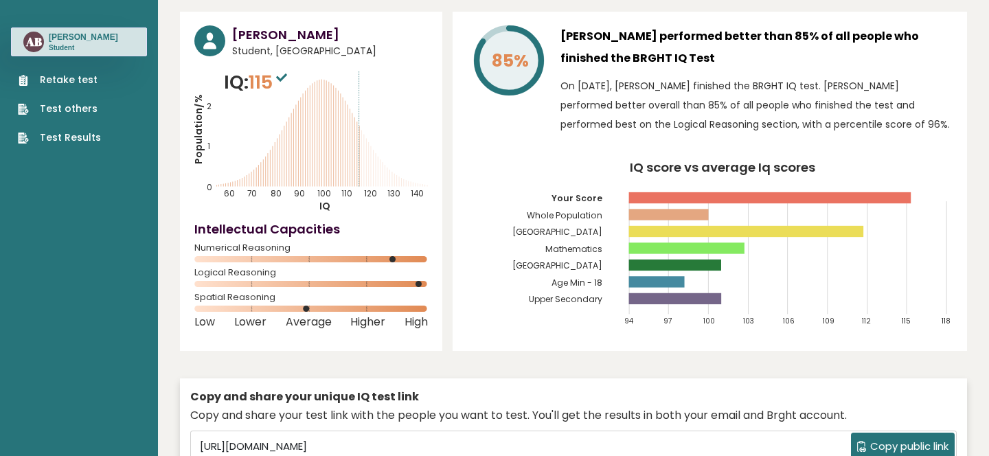
click at [449, 297] on div "[PERSON_NAME] Student, [GEOGRAPHIC_DATA] IQ: 115 Population/% IQ 0 1 2 60 70 80…" at bounding box center [573, 266] width 787 height 509
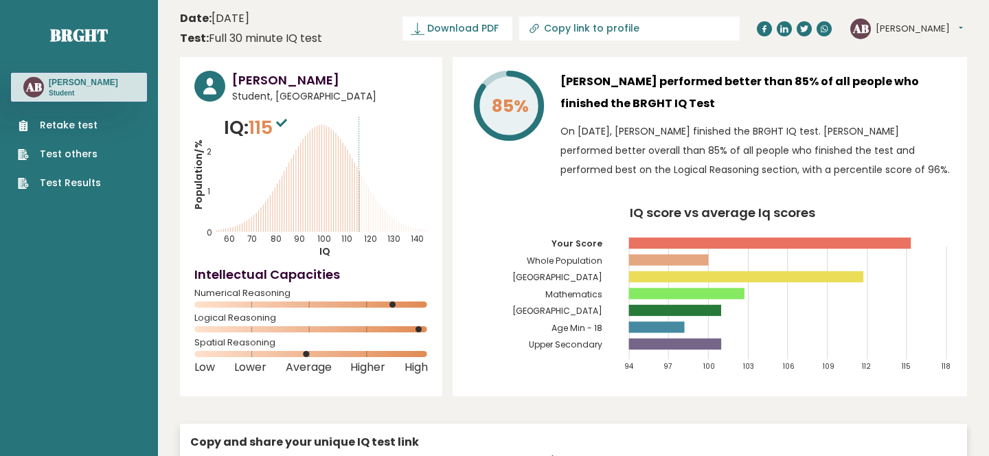
click at [450, 262] on div "[PERSON_NAME] Student, [GEOGRAPHIC_DATA] IQ: 115 Population/% IQ 0 1 2 60 70 80…" at bounding box center [573, 311] width 787 height 509
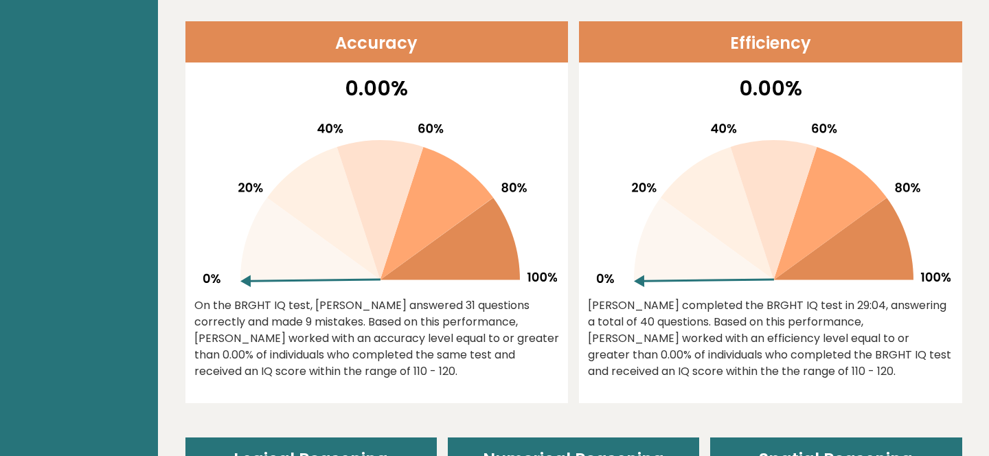
scroll to position [581, 0]
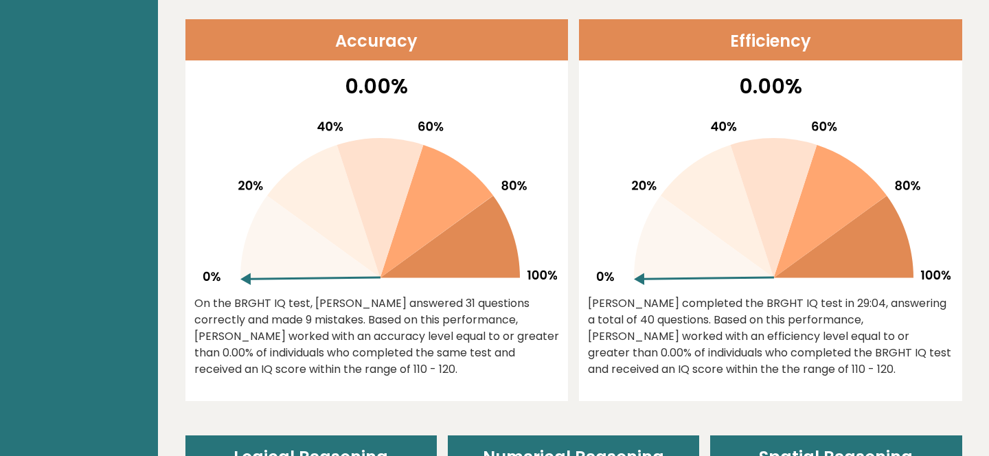
click at [471, 326] on div "On the BRGHT IQ test, [PERSON_NAME] answered 31 questions correctly and made 9 …" at bounding box center [376, 336] width 365 height 82
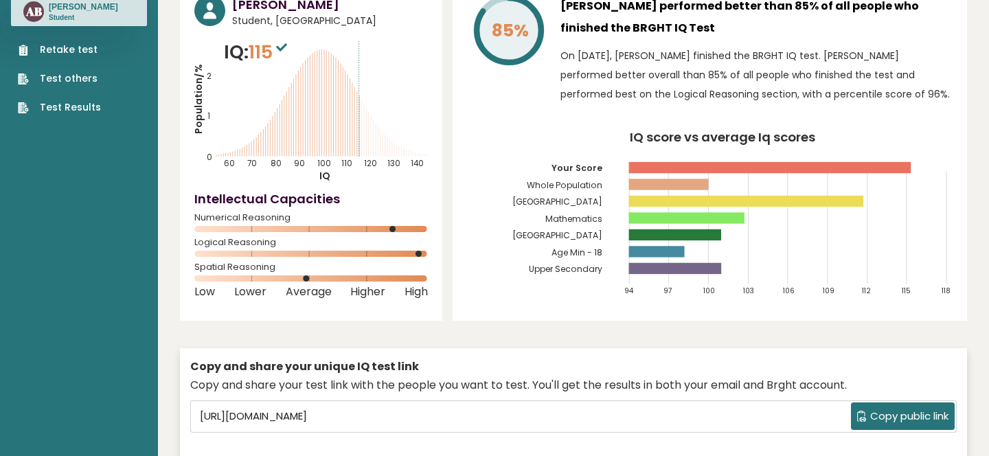
scroll to position [0, 0]
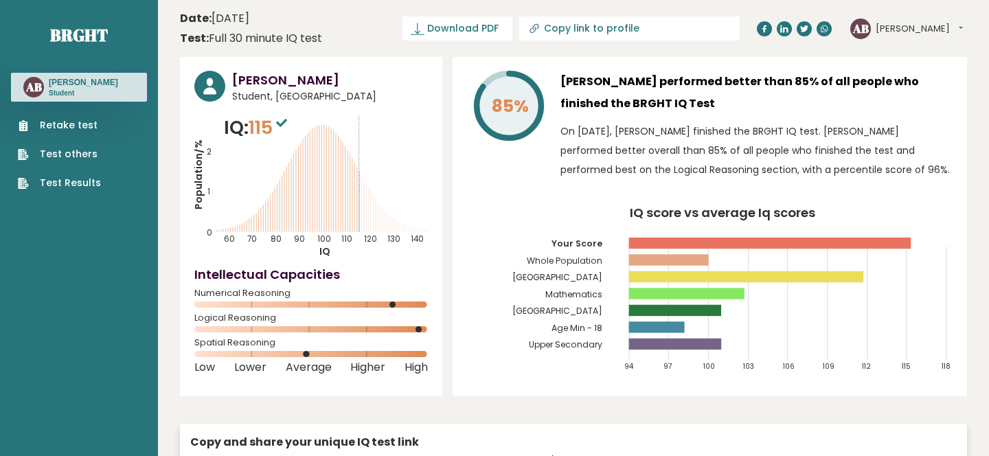
click at [448, 81] on div "[PERSON_NAME] Student, [GEOGRAPHIC_DATA] IQ: 115 Population/% IQ 0 1 2 60 70 80…" at bounding box center [573, 311] width 787 height 509
click at [420, 328] on circle at bounding box center [419, 329] width 6 height 6
click at [420, 330] on circle at bounding box center [419, 329] width 6 height 6
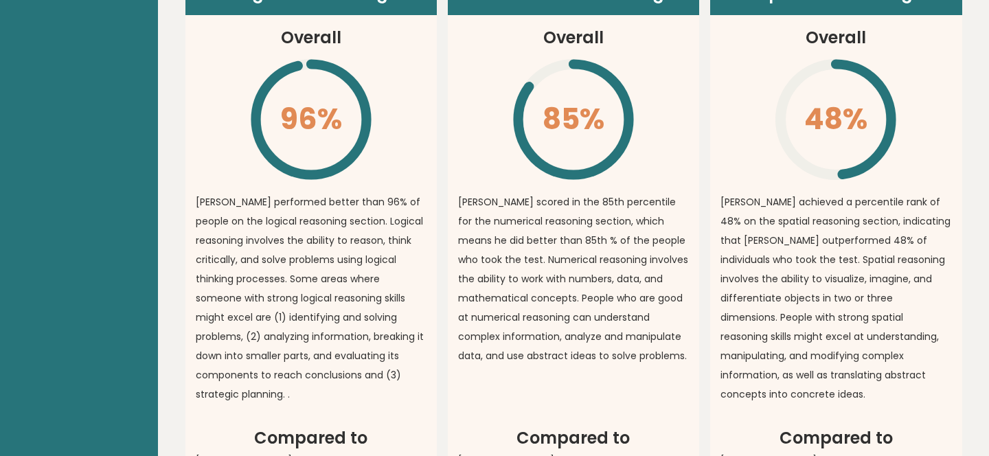
click at [436, 159] on article "Logical Reasoning Overall 96% \ [PERSON_NAME] performed better than 96% of peop…" at bounding box center [310, 198] width 251 height 455
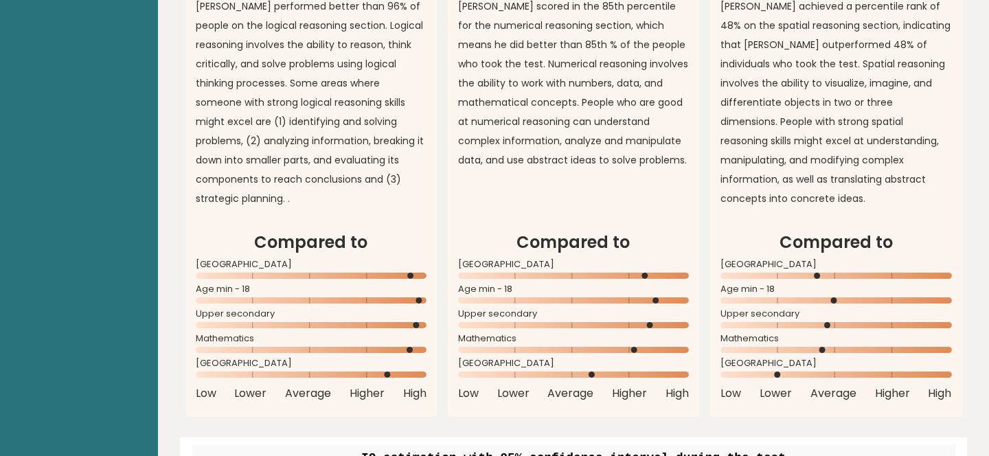
click at [436, 159] on article "Logical Reasoning Overall 96% \ Asher performed better than 96% of people on th…" at bounding box center [310, 2] width 251 height 455
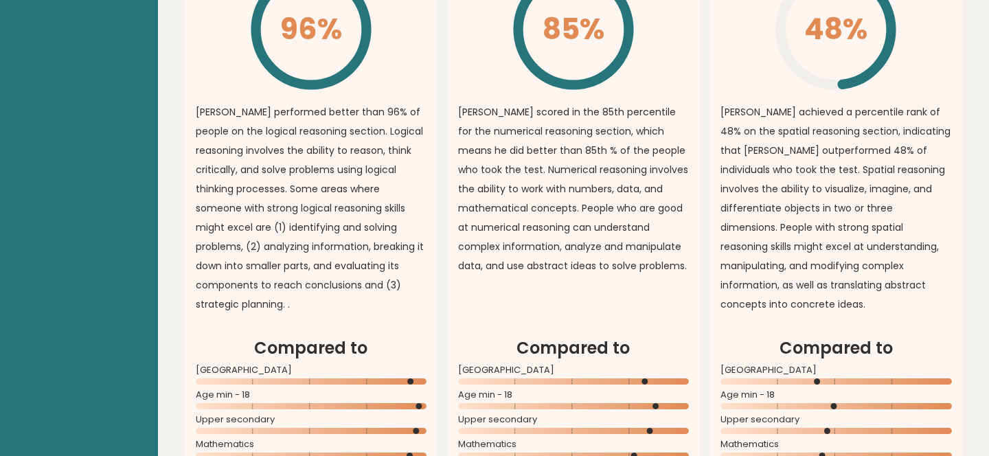
scroll to position [1217, 0]
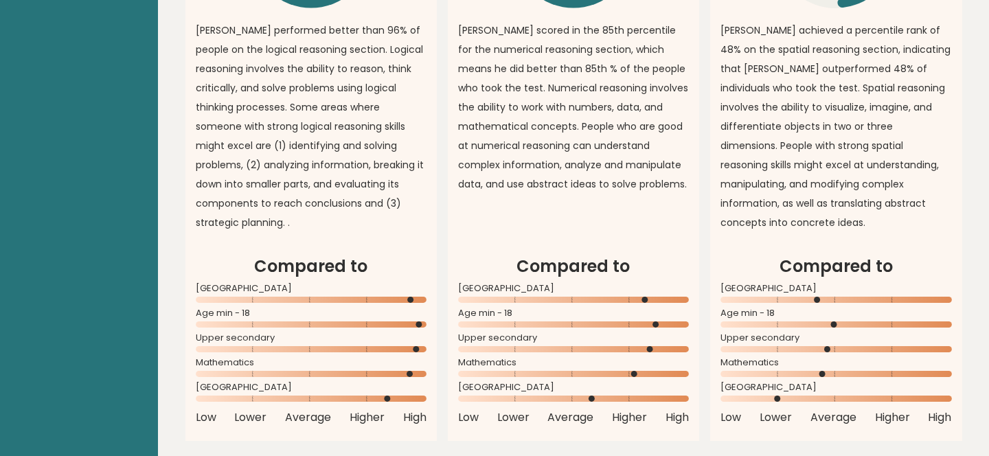
click at [436, 159] on article "Logical Reasoning Overall 96% \ Asher performed better than 96% of people on th…" at bounding box center [310, 26] width 251 height 455
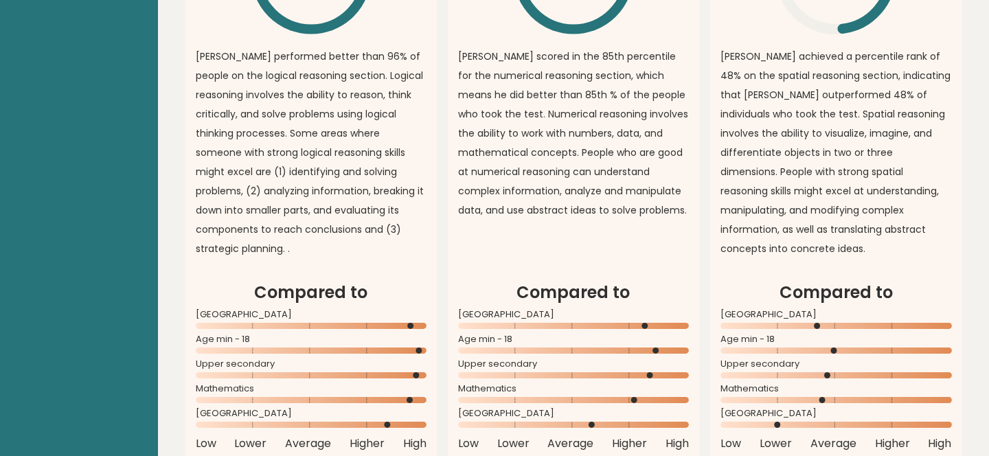
scroll to position [1191, 0]
click at [436, 159] on article "Logical Reasoning Overall 96% \ Asher performed better than 96% of people on th…" at bounding box center [310, 53] width 251 height 455
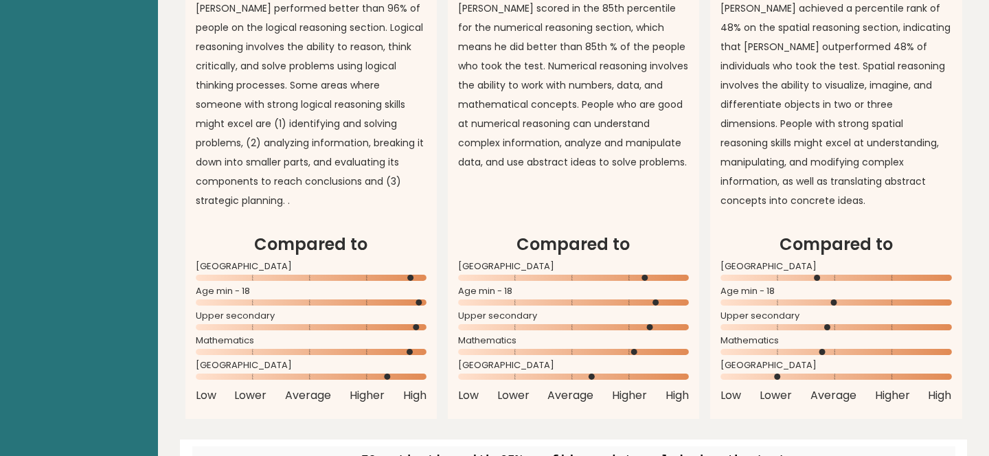
click at [436, 159] on article "Logical Reasoning Overall 96% \ Asher performed better than 96% of people on th…" at bounding box center [310, 4] width 251 height 455
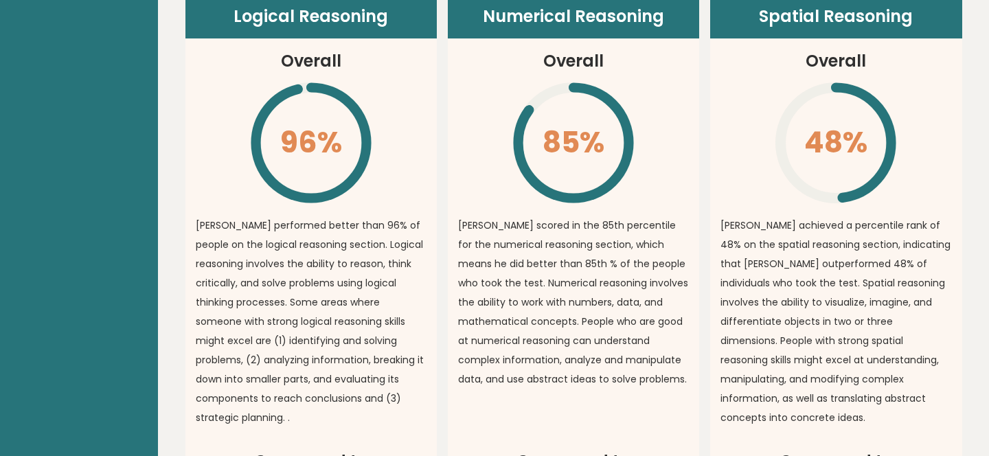
click at [436, 159] on article "Logical Reasoning Overall 96% \ Asher performed better than 96% of people on th…" at bounding box center [310, 222] width 251 height 455
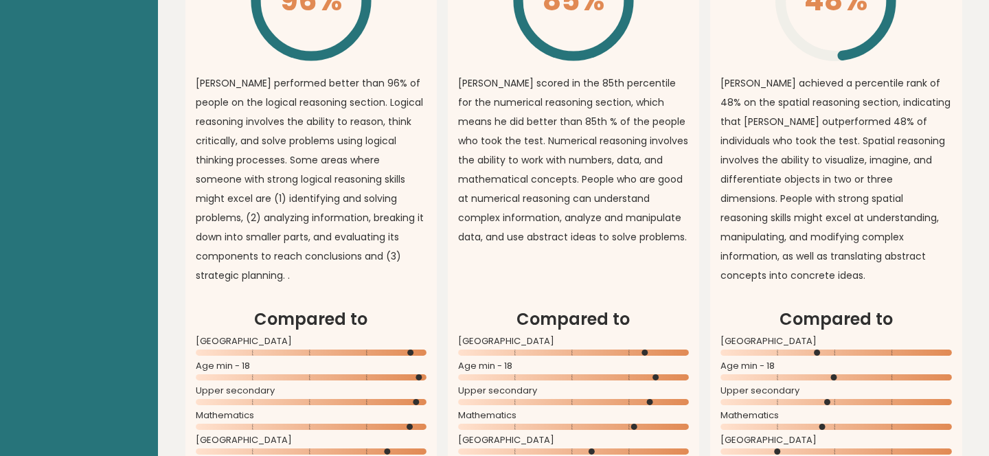
scroll to position [1169, 0]
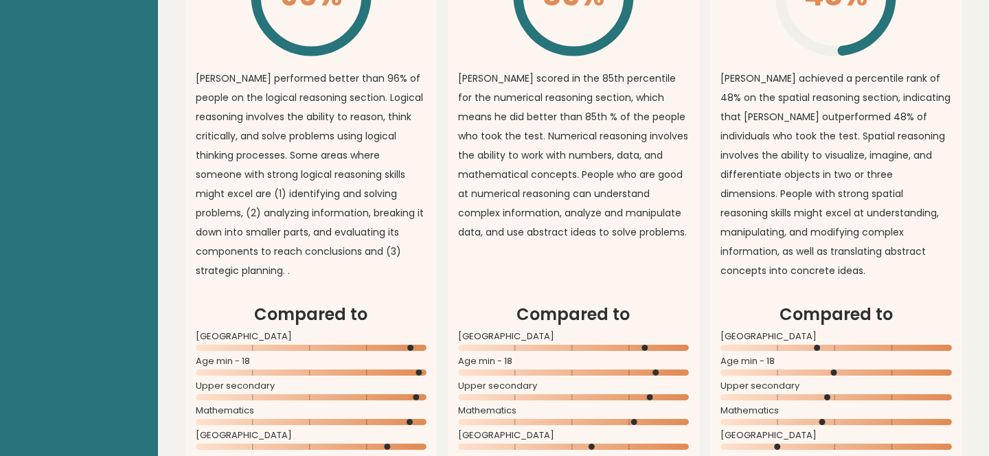
click at [436, 159] on article "Logical Reasoning Overall 96% \ Asher performed better than 96% of people on th…" at bounding box center [310, 74] width 251 height 455
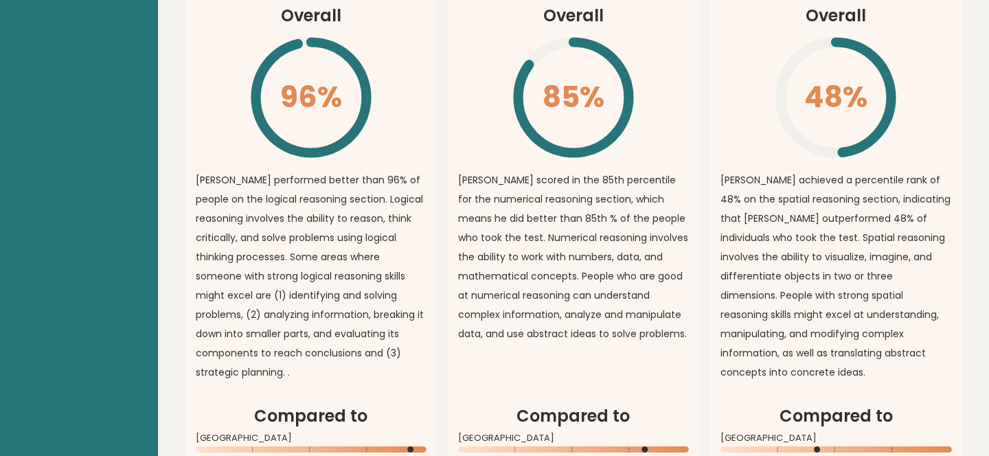
scroll to position [1065, 0]
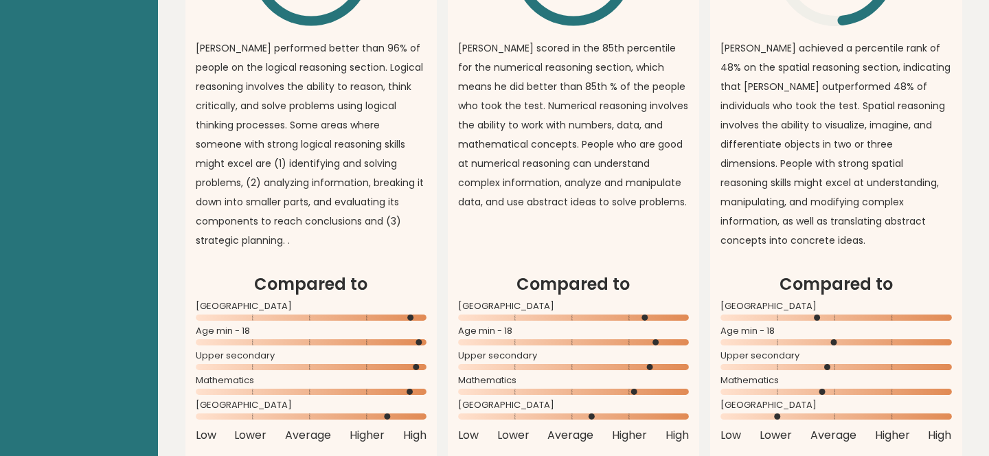
click at [421, 174] on p "Asher performed better than 96% of people on the logical reasoning section. Log…" at bounding box center [311, 144] width 231 height 212
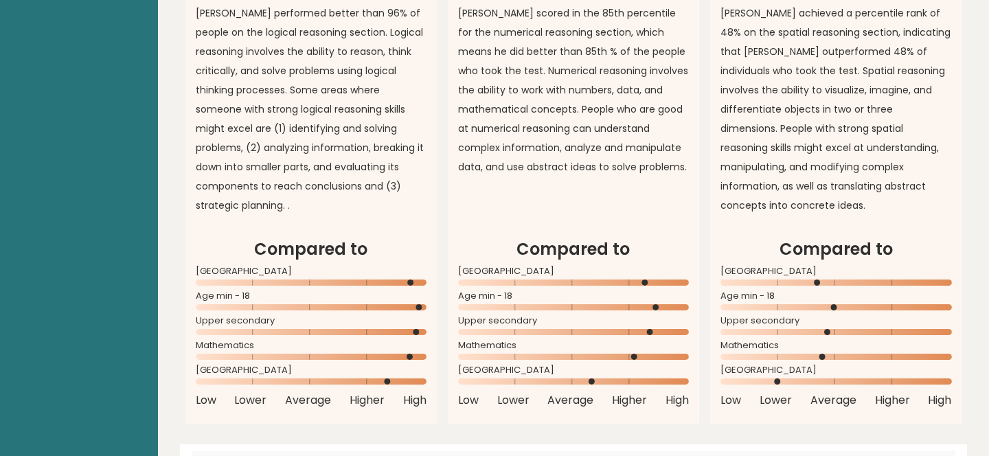
scroll to position [1250, 0]
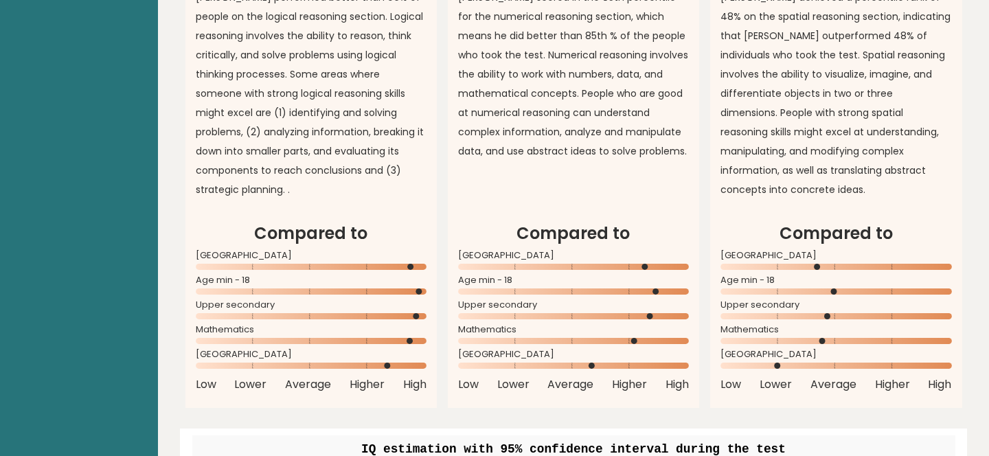
click at [438, 174] on div "Logical Reasoning Overall 96% \ Asher performed better than 96% of people on th…" at bounding box center [573, 87] width 777 height 642
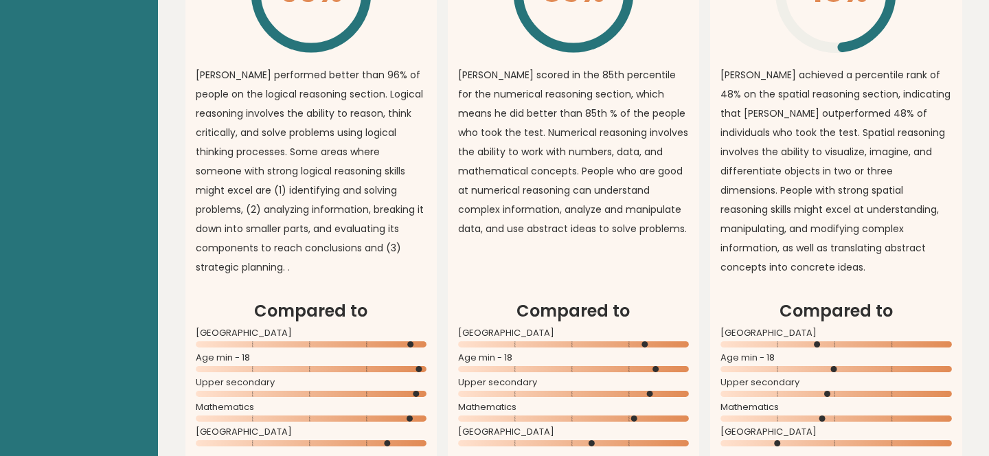
scroll to position [1177, 0]
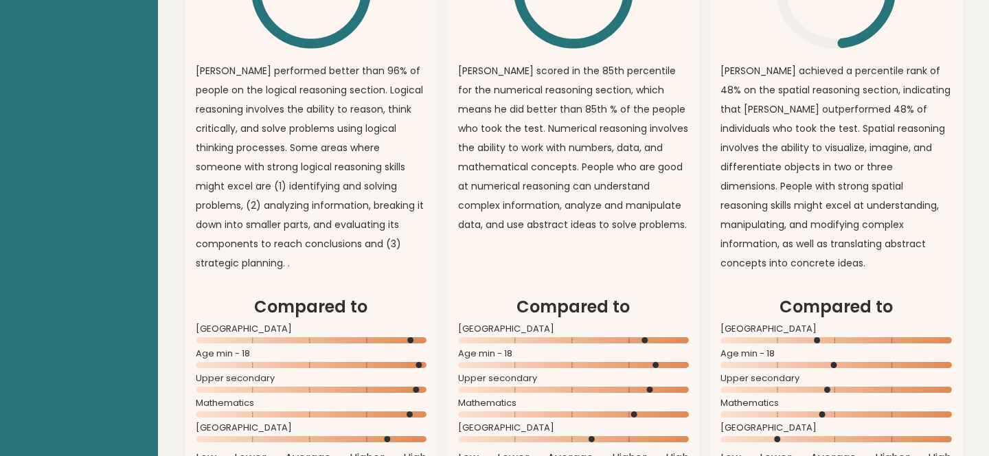
click at [434, 157] on article "Logical Reasoning Overall 96% \ Asher performed better than 96% of people on th…" at bounding box center [310, 67] width 251 height 455
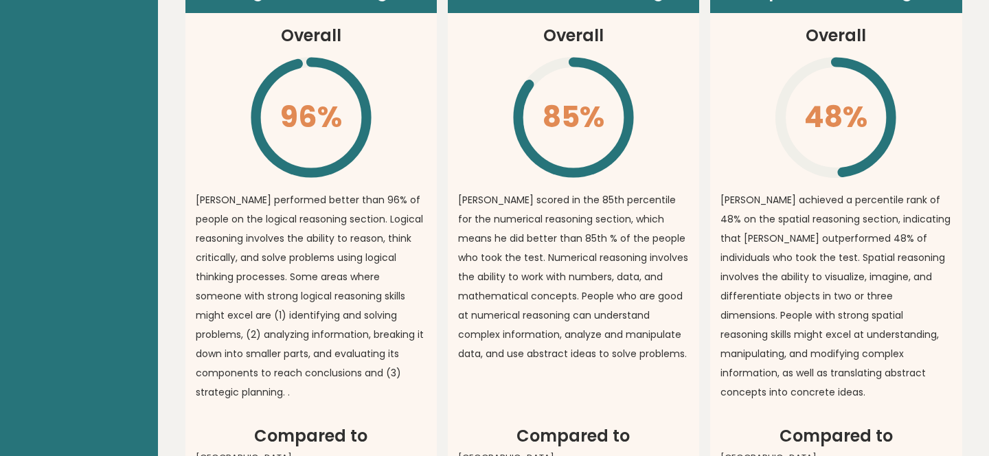
scroll to position [1081, 0]
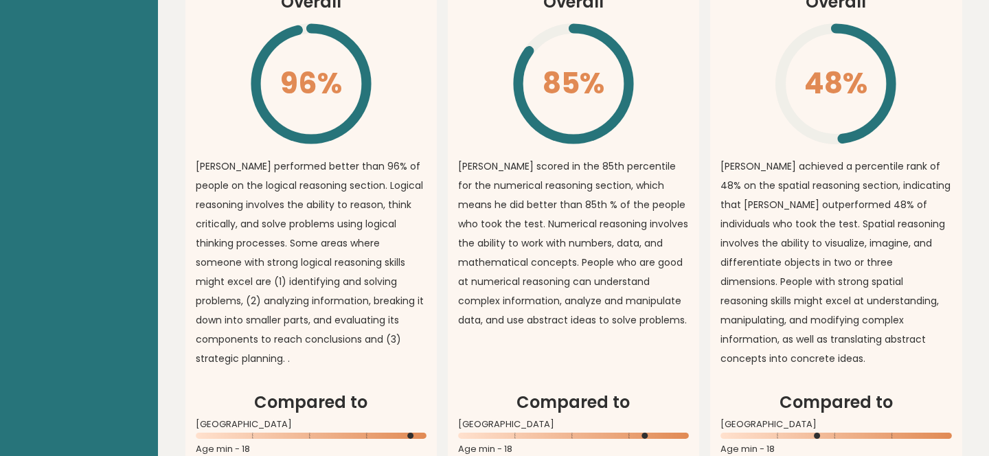
click at [434, 157] on article "Logical Reasoning Overall 96% \ Asher performed better than 96% of people on th…" at bounding box center [310, 162] width 251 height 455
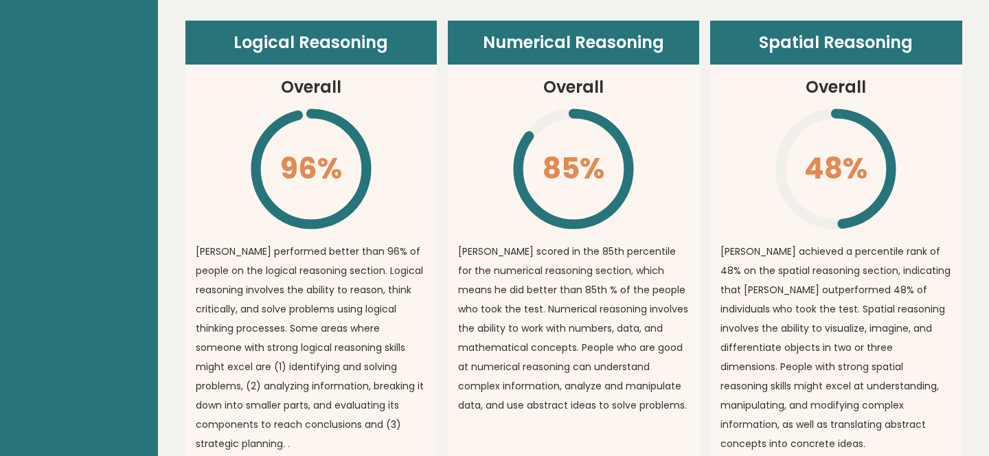
scroll to position [995, 0]
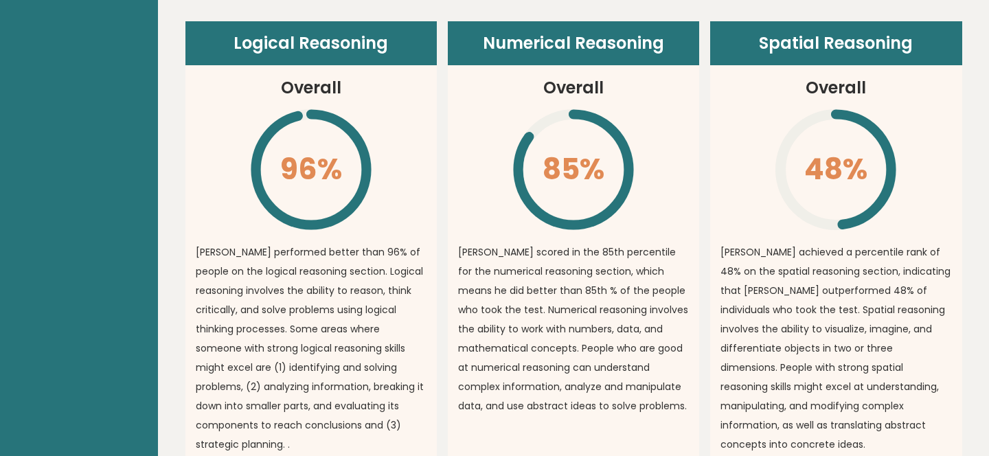
click at [434, 157] on article "Logical Reasoning Overall 96% \ Asher performed better than 96% of people on th…" at bounding box center [310, 248] width 251 height 455
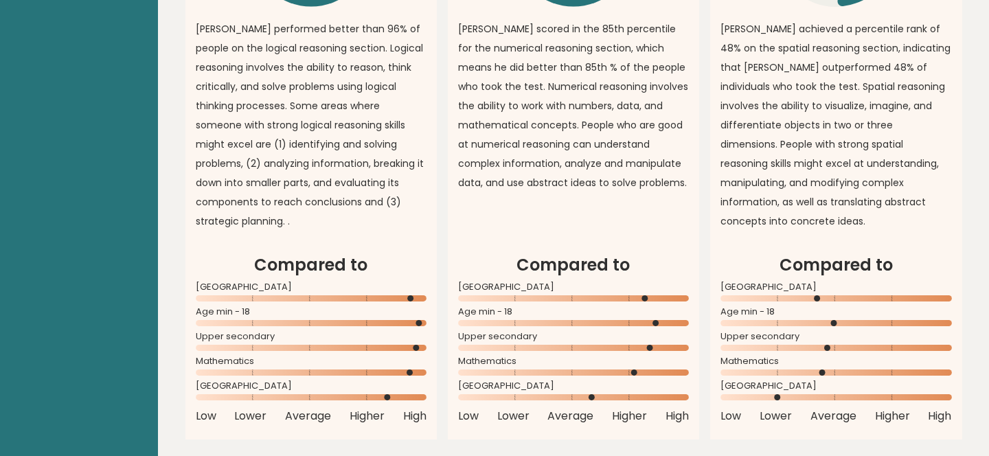
scroll to position [1221, 0]
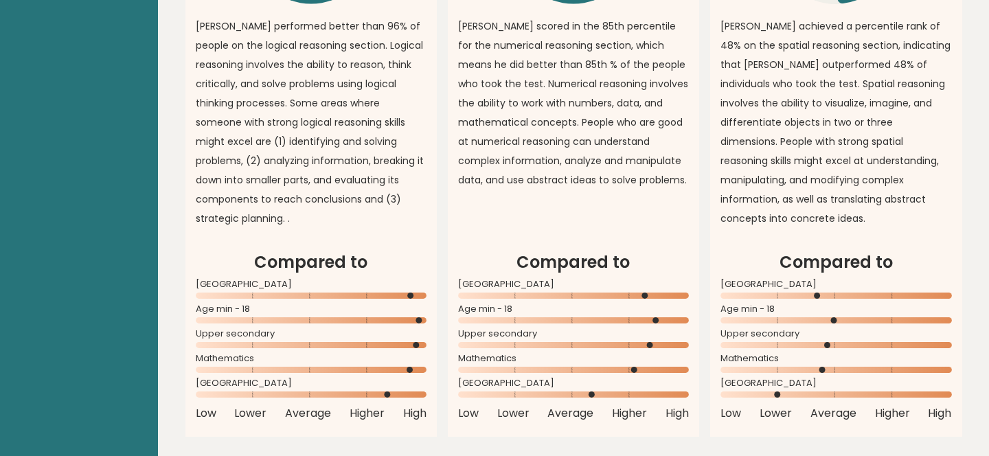
click at [953, 183] on article "Spatial Reasoning Overall 48% \ Asher achieved a percentile rank of 48% on the …" at bounding box center [835, 22] width 251 height 455
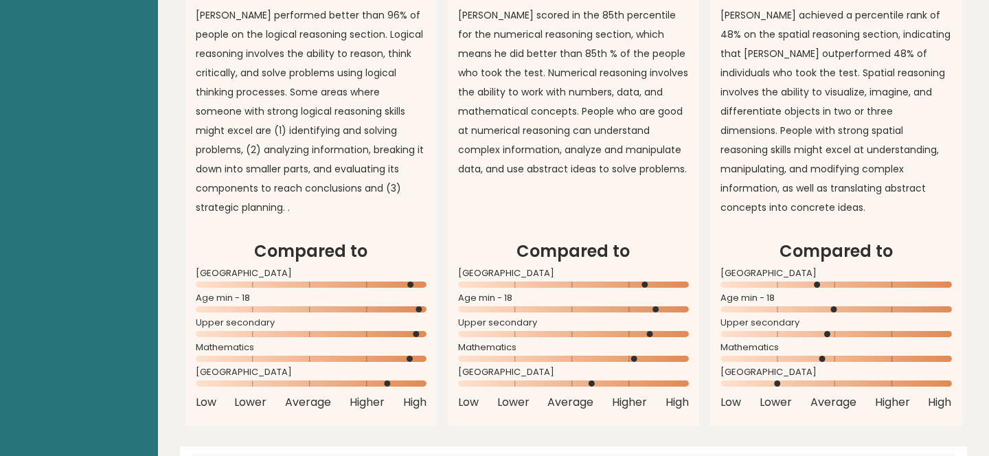
scroll to position [1236, 0]
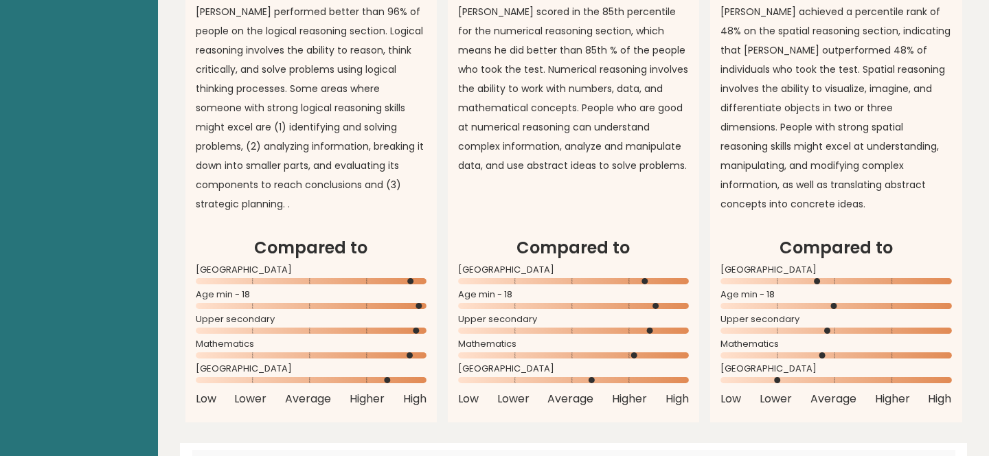
click at [953, 183] on article "Spatial Reasoning Overall 48% \ Asher achieved a percentile rank of 48% on the …" at bounding box center [835, 8] width 251 height 455
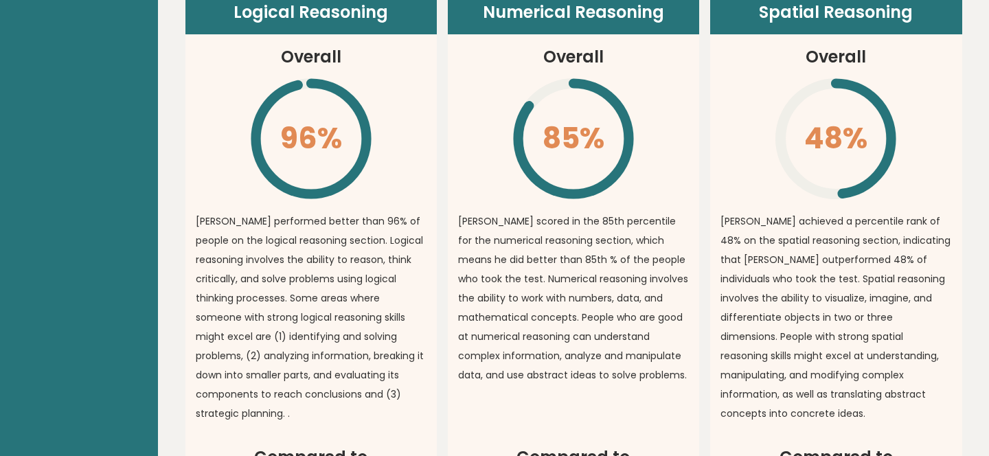
scroll to position [1028, 0]
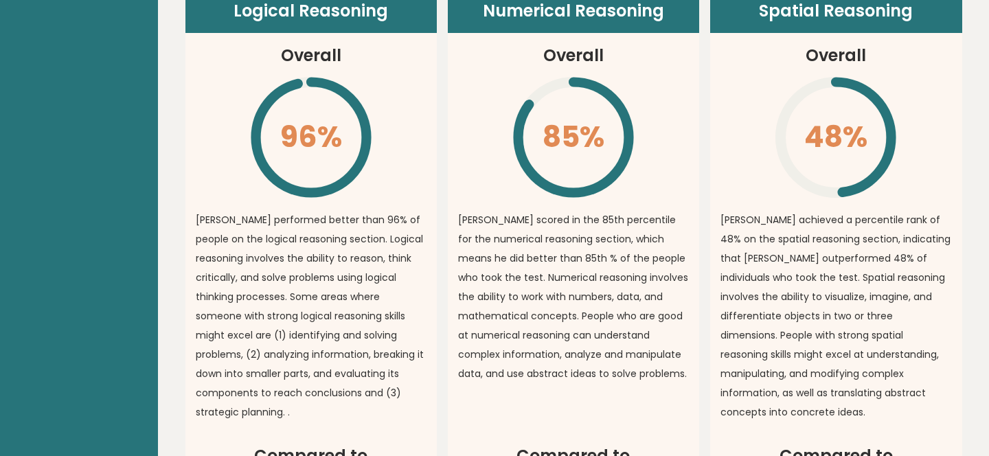
click at [595, 243] on p "Asher scored in the 85th percentile for the numerical reasoning section, which …" at bounding box center [573, 296] width 231 height 173
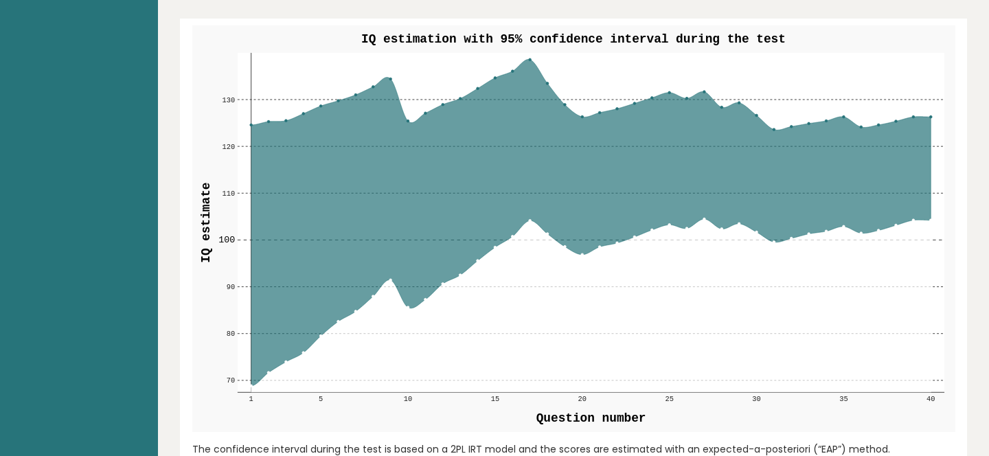
scroll to position [1638, 0]
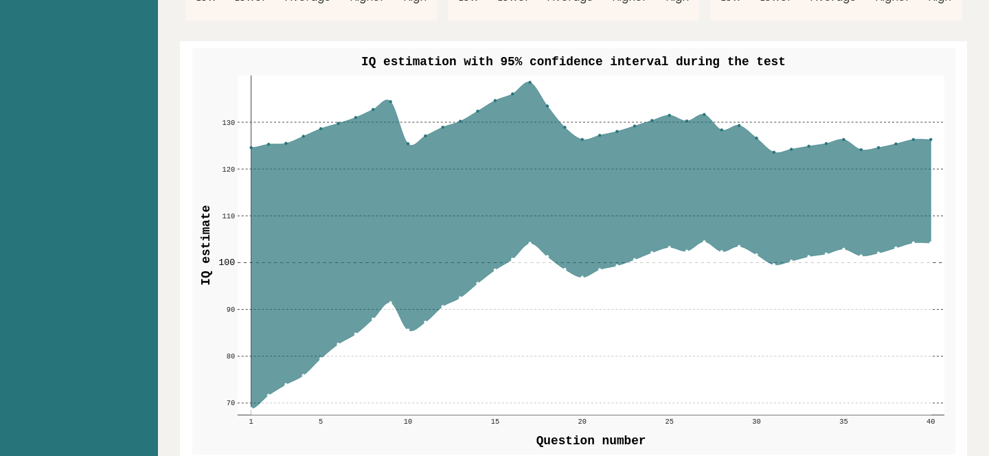
click at [390, 100] on circle at bounding box center [391, 101] width 3 height 3
click at [384, 83] on icon at bounding box center [591, 245] width 680 height 327
click at [385, 81] on g "70 70 80 80 90 90 100 100 110 110 120 120 130 130 1 5 10 15 20 25 30 35 40" at bounding box center [581, 251] width 727 height 350
drag, startPoint x: 387, startPoint y: 80, endPoint x: 415, endPoint y: 80, distance: 27.5
click at [387, 80] on g "70 70 80 80 90 90 100 100 110 110 120 120 130 130 1 5 10 15 20 25 30 35 40" at bounding box center [581, 251] width 727 height 350
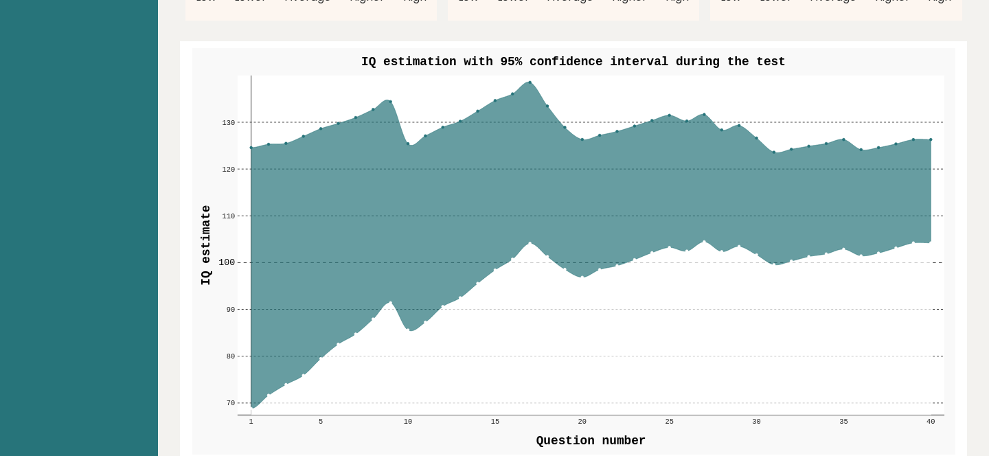
click at [390, 100] on circle at bounding box center [391, 101] width 3 height 3
click at [408, 126] on icon at bounding box center [591, 245] width 680 height 327
click at [529, 81] on circle at bounding box center [530, 82] width 3 height 3
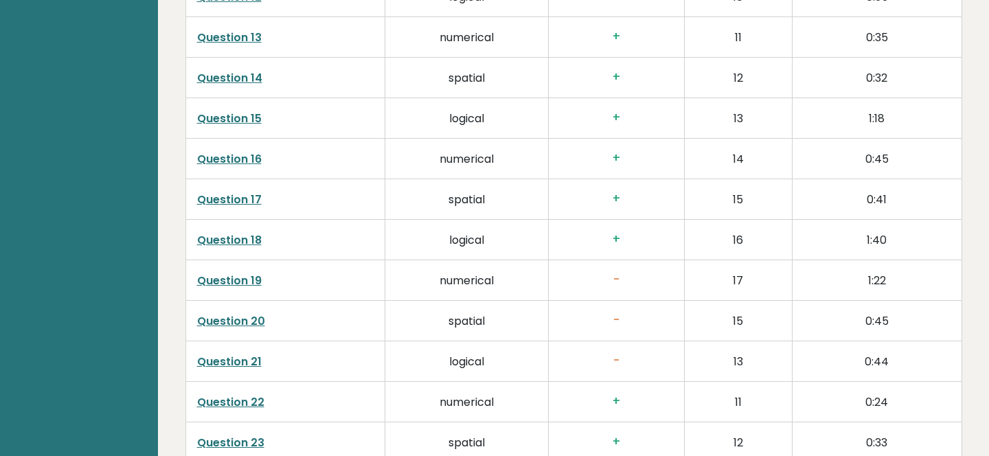
scroll to position [2714, 0]
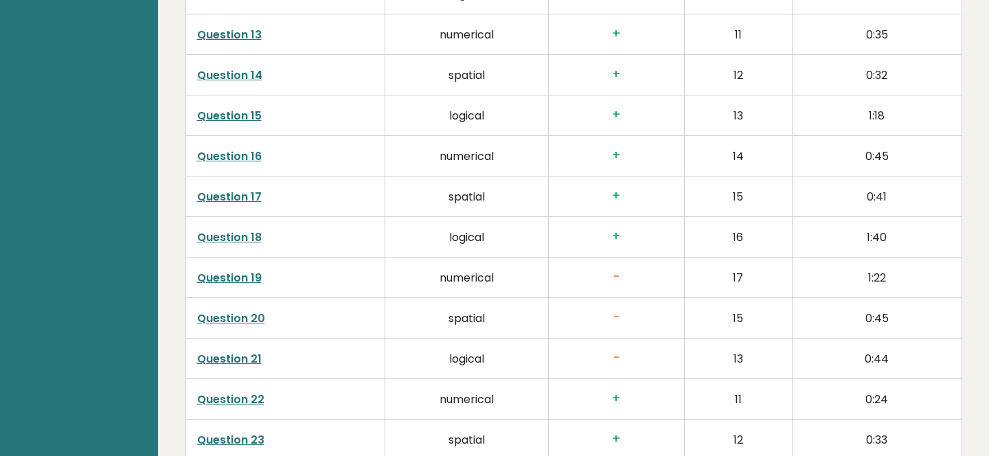
click at [228, 270] on link "Question 19" at bounding box center [229, 278] width 65 height 16
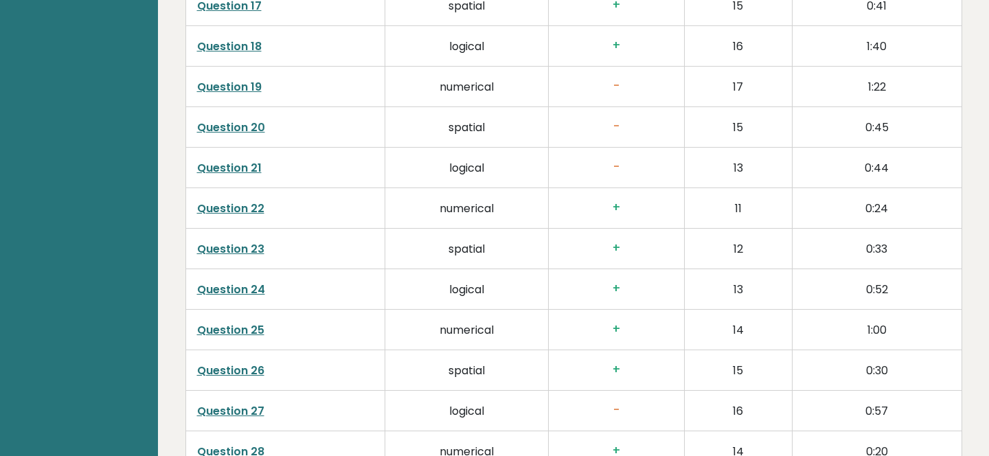
scroll to position [2906, 0]
click at [240, 119] on link "Question 20" at bounding box center [231, 127] width 68 height 16
click at [240, 159] on link "Question 21" at bounding box center [229, 167] width 65 height 16
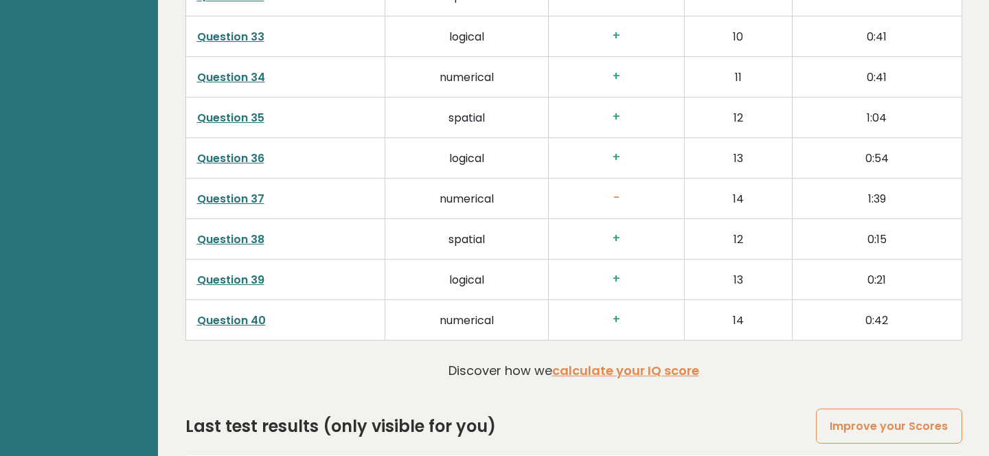
scroll to position [3511, 0]
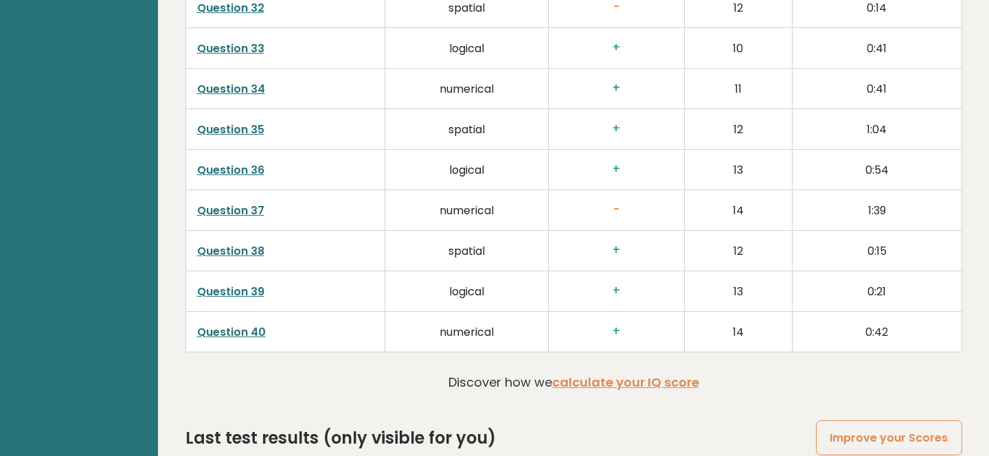
click at [249, 203] on link "Question 37" at bounding box center [230, 211] width 67 height 16
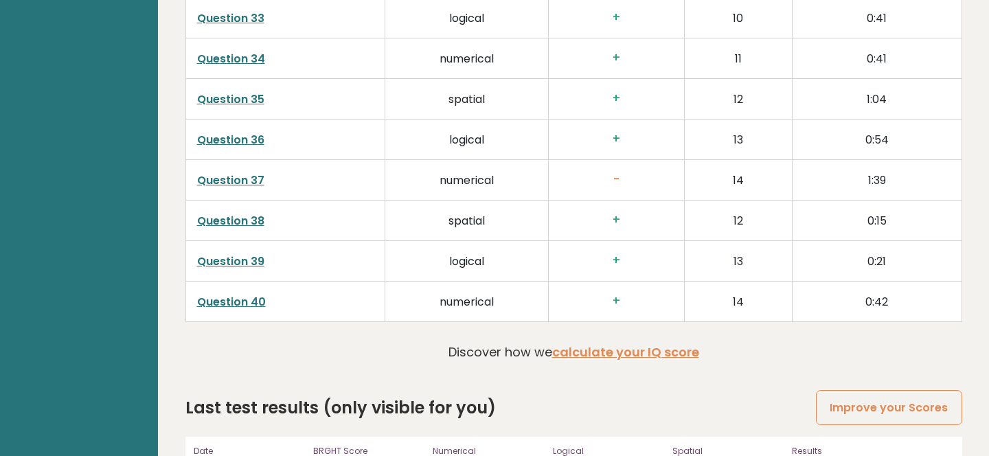
scroll to position [3581, 0]
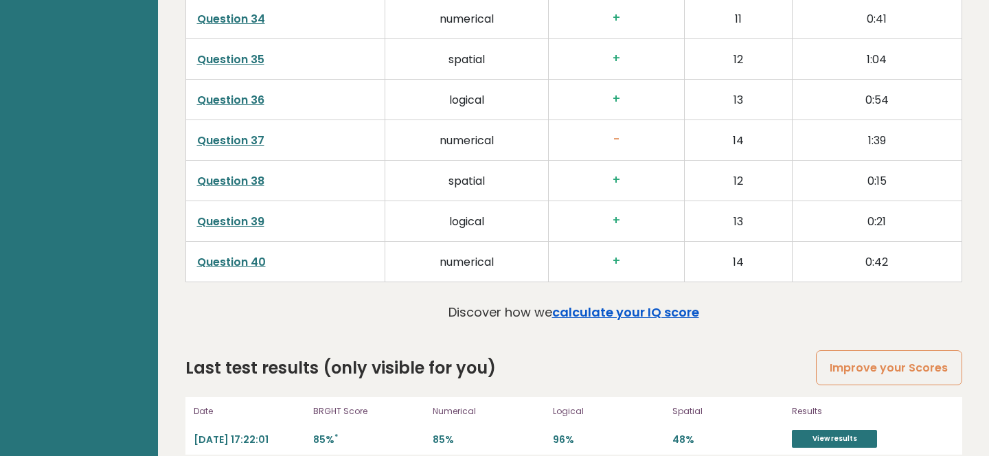
click at [588, 304] on link "calculate your IQ score" at bounding box center [625, 312] width 147 height 17
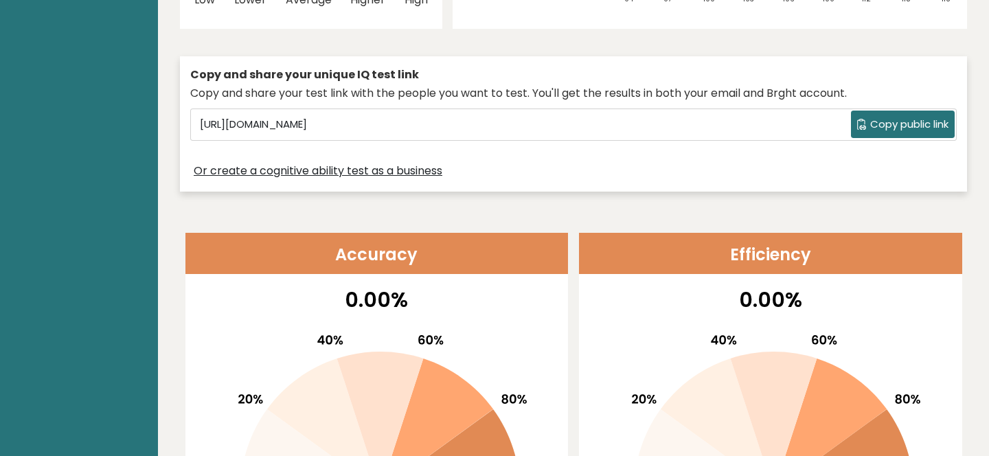
scroll to position [0, 0]
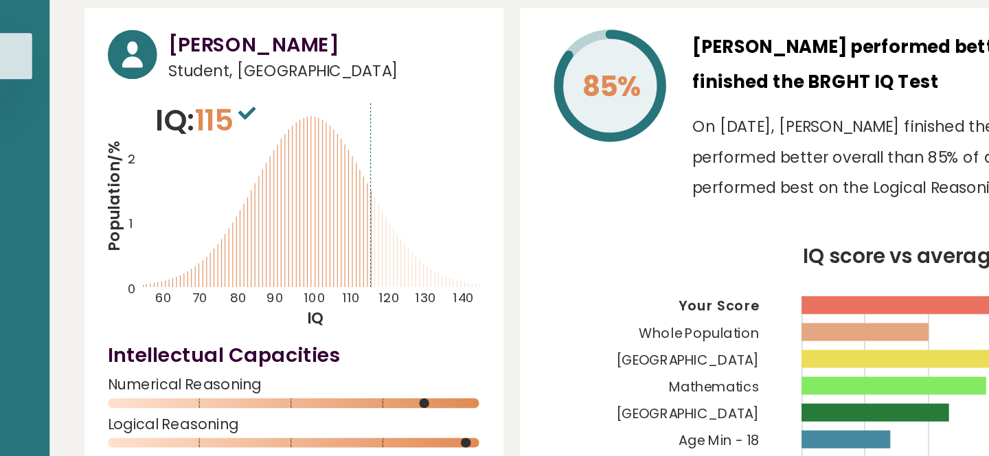
click at [373, 205] on icon "Population/% IQ 0 1 2 60 70 80 90 100 110 120 130 140" at bounding box center [311, 186] width 234 height 144
click at [395, 218] on icon "Population/% IQ 0 1 2 60 70 80 90 100 110 120 130 140" at bounding box center [311, 186] width 234 height 144
click at [395, 225] on icon "Population/% IQ 0 1 2 60 70 80 90 100 110 120 130 140" at bounding box center [311, 186] width 234 height 144
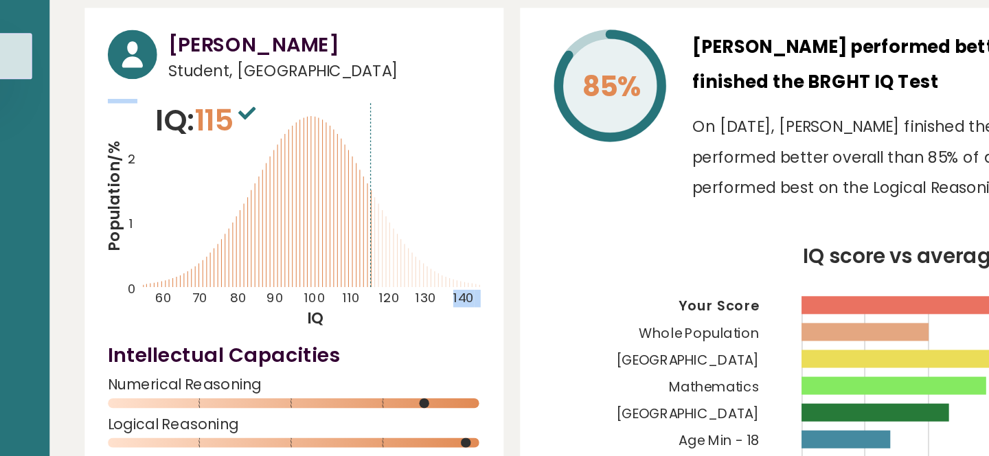
click at [395, 225] on icon "Population/% IQ 0 1 2 60 70 80 90 100 110 120 130 140" at bounding box center [311, 186] width 234 height 144
click at [384, 235] on text "120" at bounding box center [290, 175] width 193 height 139
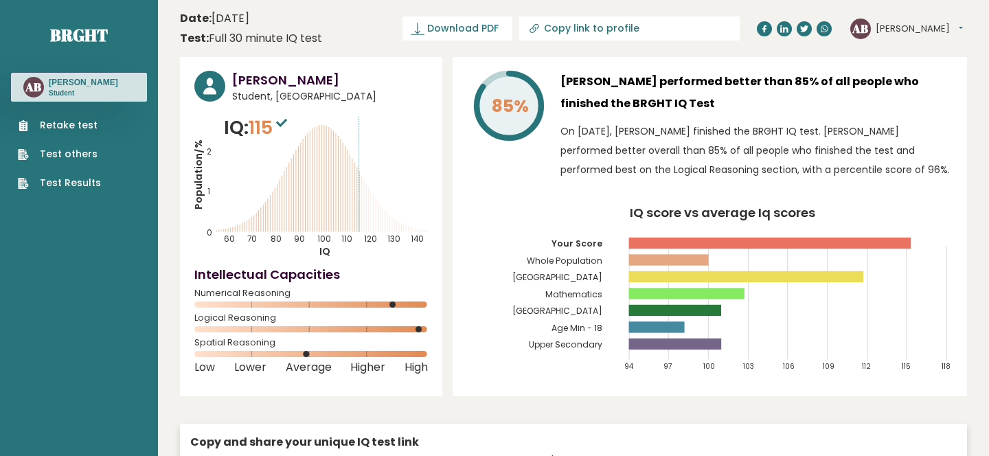
click at [390, 244] on tspan "130" at bounding box center [393, 239] width 13 height 11
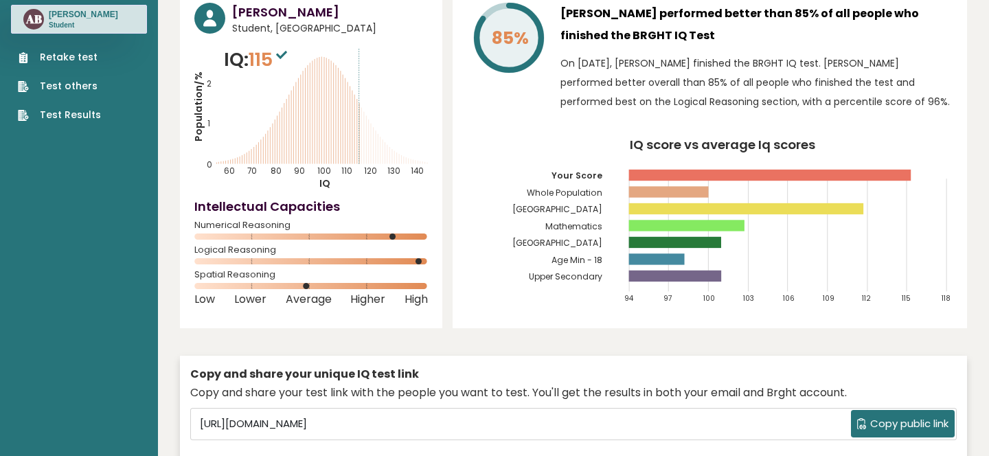
scroll to position [72, 0]
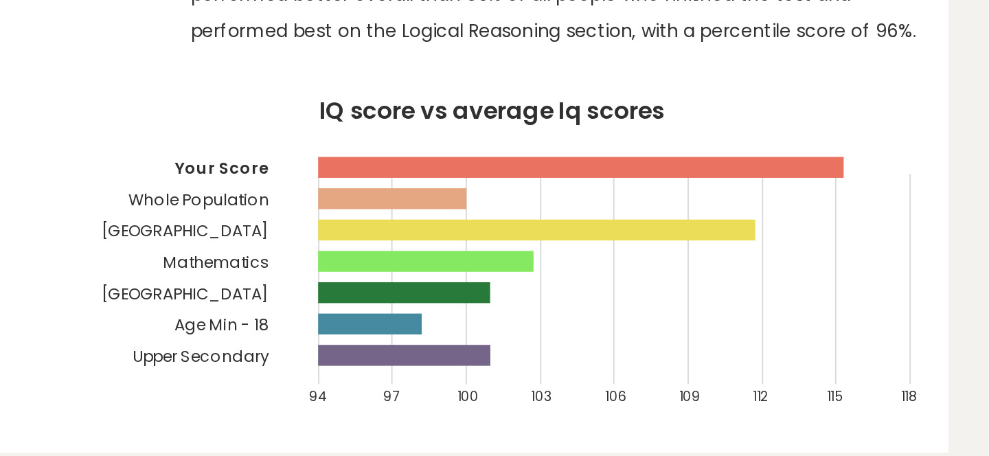
click at [859, 207] on rect at bounding box center [746, 204] width 235 height 11
click at [856, 201] on rect at bounding box center [746, 204] width 235 height 11
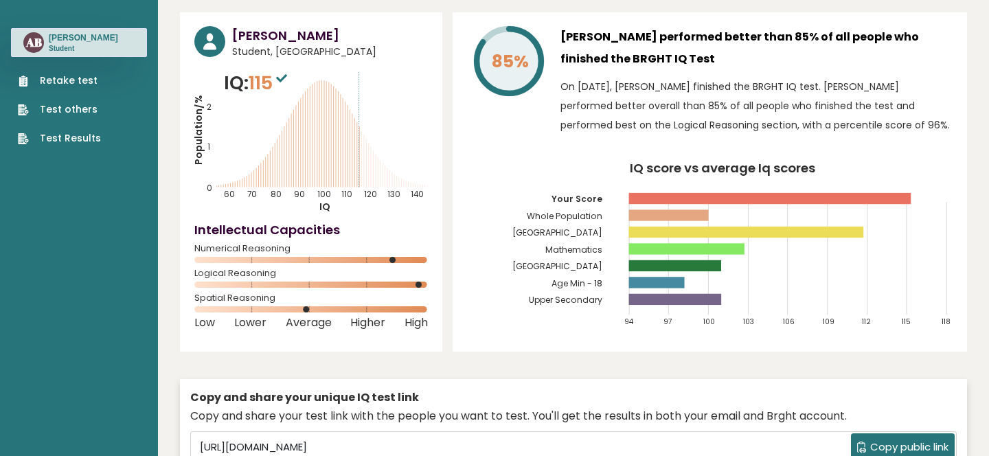
scroll to position [0, 0]
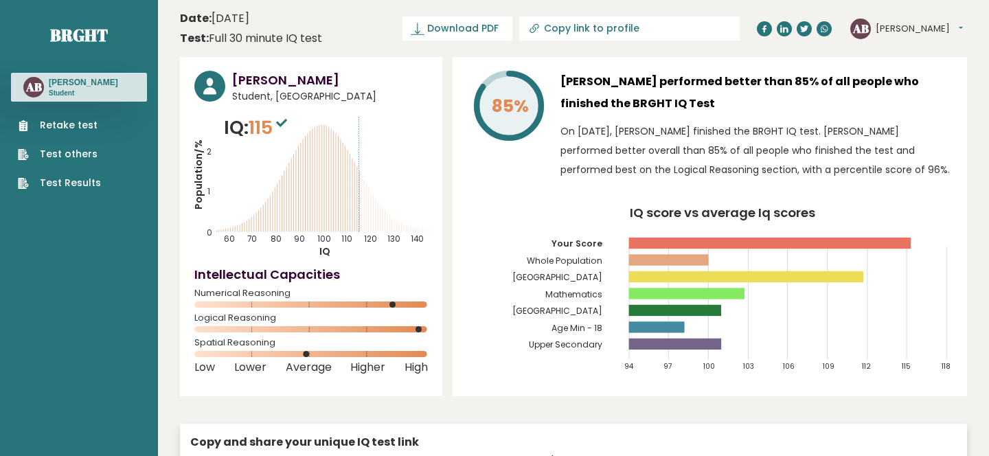
click at [83, 180] on link "Test Results" at bounding box center [59, 183] width 83 height 14
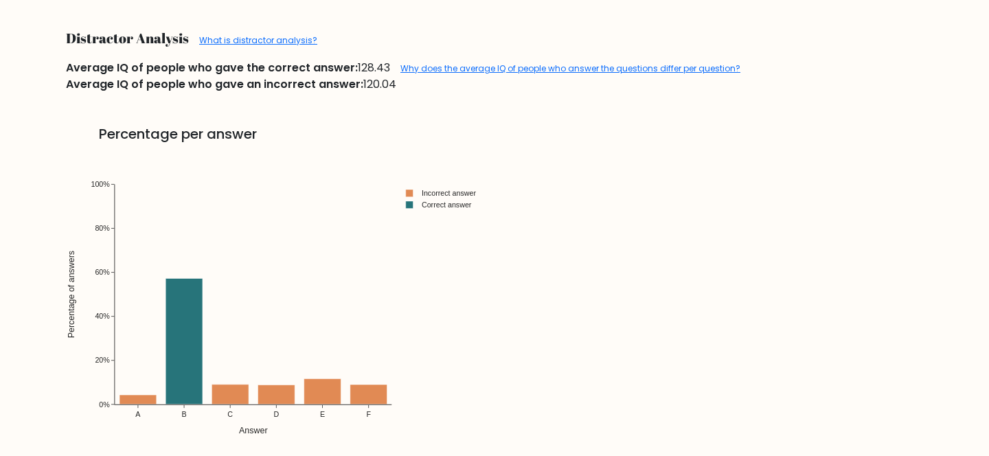
scroll to position [1481, 0]
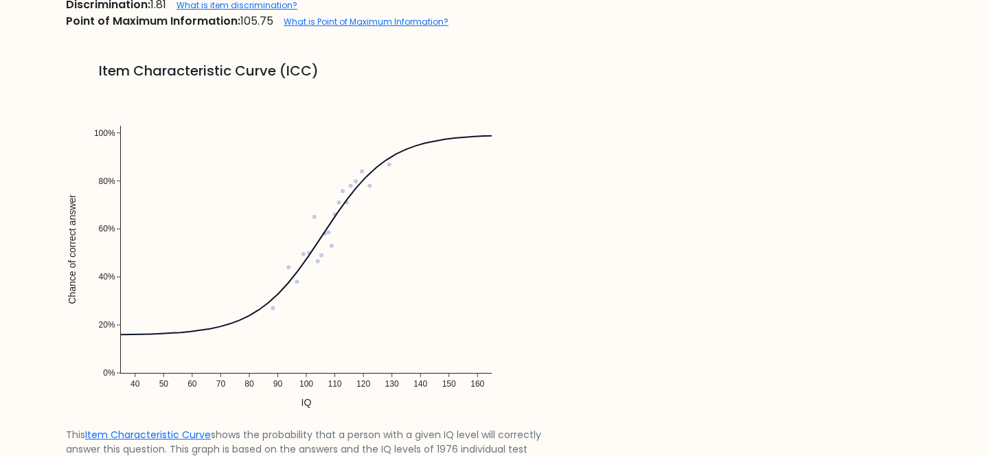
scroll to position [1080, 0]
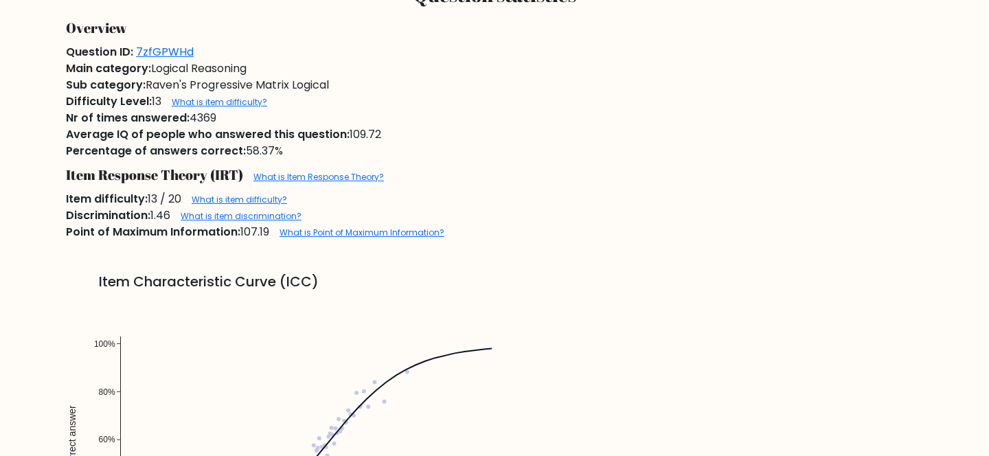
scroll to position [785, 0]
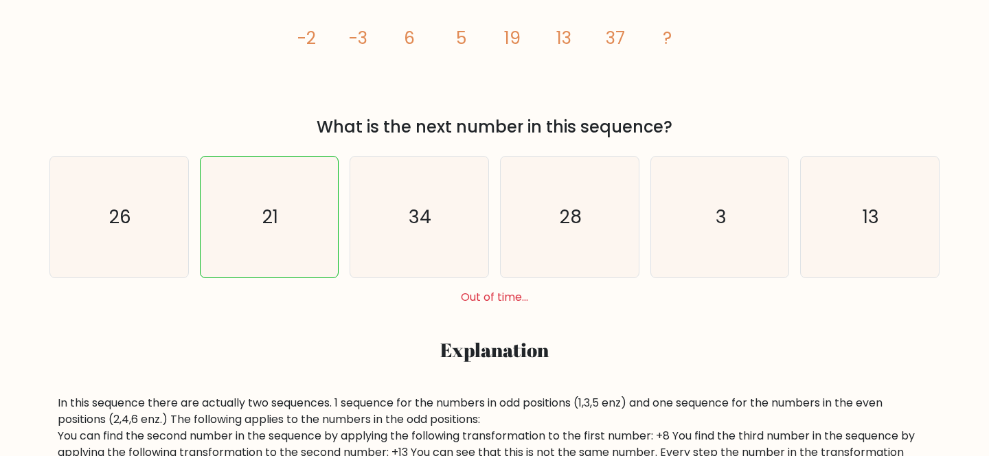
scroll to position [310, 0]
